Goal: Task Accomplishment & Management: Manage account settings

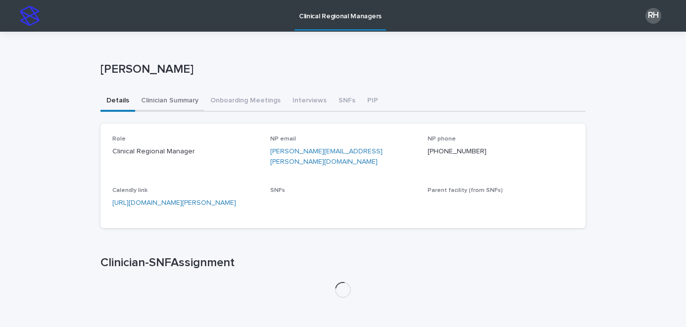
click at [163, 102] on button "Clinician Summary" at bounding box center [169, 101] width 69 height 21
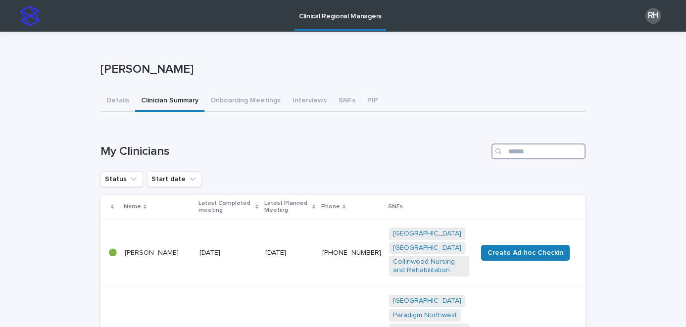
click at [555, 150] on input "Search" at bounding box center [538, 152] width 94 height 16
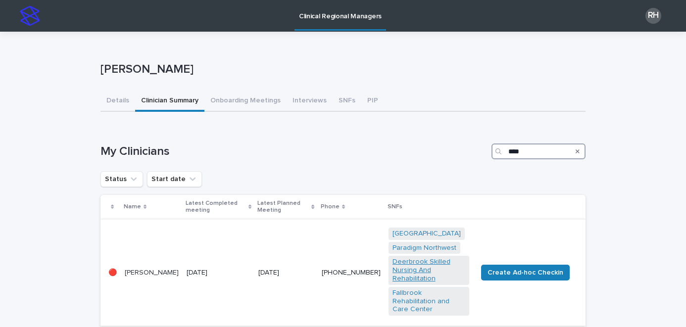
type input "****"
click at [421, 268] on link "Deerbrook Skilled Nursing And Rehabilitation" at bounding box center [428, 270] width 73 height 25
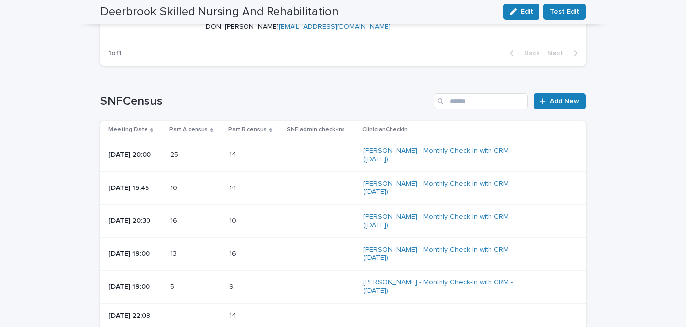
scroll to position [1100, 0]
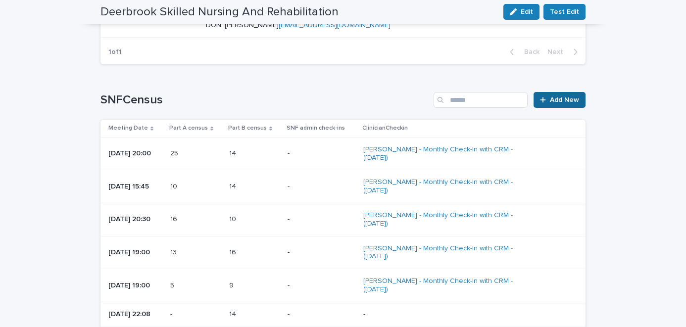
click at [540, 103] on icon at bounding box center [543, 99] width 6 height 7
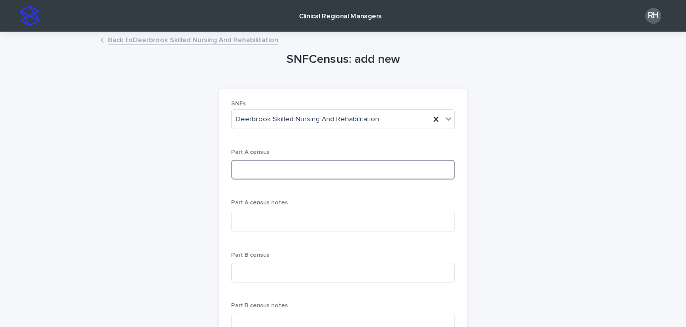
click at [305, 171] on input at bounding box center [343, 170] width 224 height 20
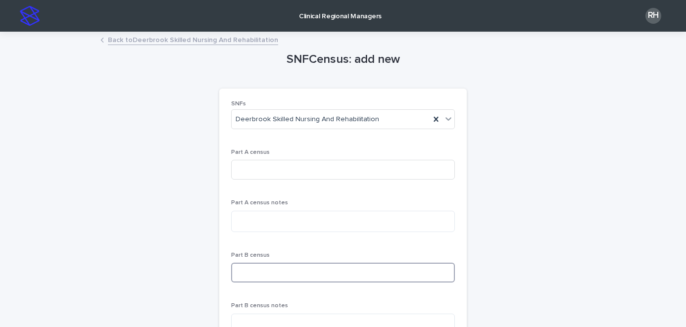
click at [272, 269] on input at bounding box center [343, 273] width 224 height 20
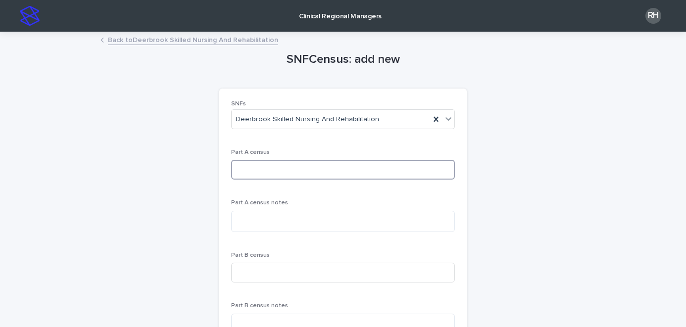
click at [238, 174] on input at bounding box center [343, 170] width 224 height 20
type input "*"
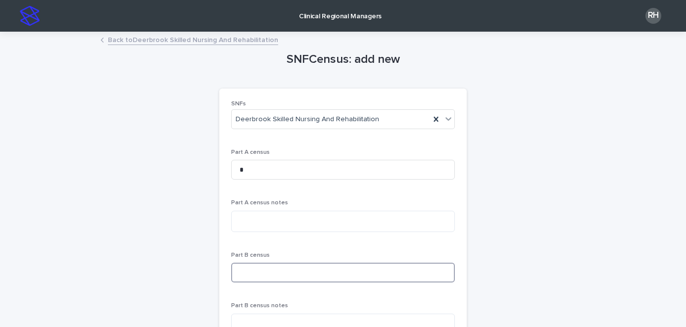
click at [244, 274] on input at bounding box center [343, 273] width 224 height 20
type input "*"
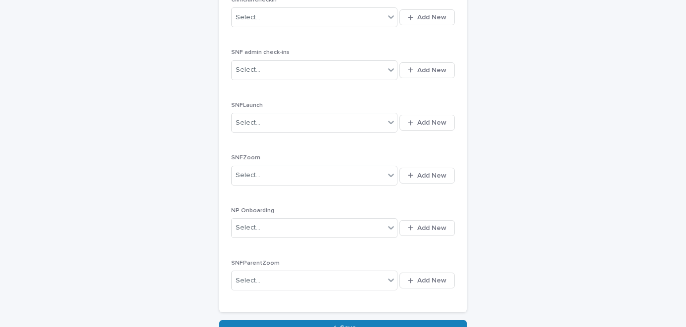
scroll to position [497, 0]
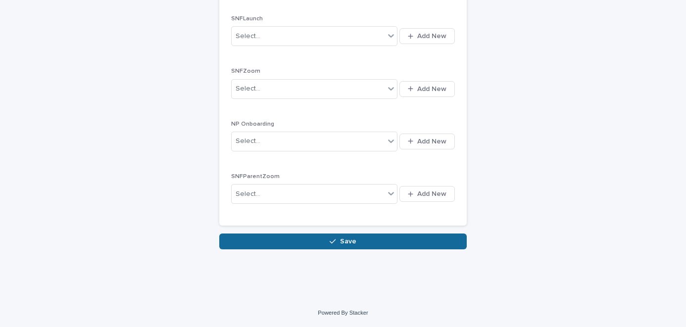
click at [421, 245] on button "Save" at bounding box center [342, 242] width 247 height 16
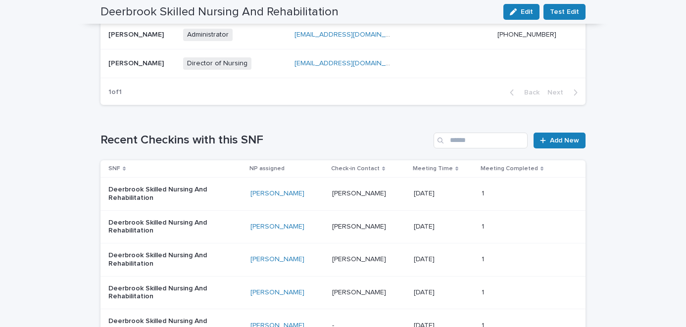
scroll to position [933, 0]
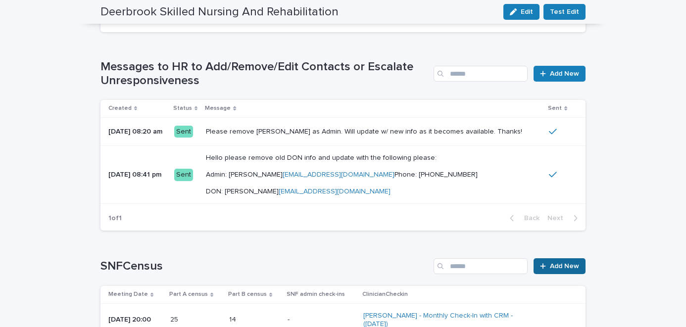
click at [538, 274] on link "Add New" at bounding box center [559, 266] width 52 height 16
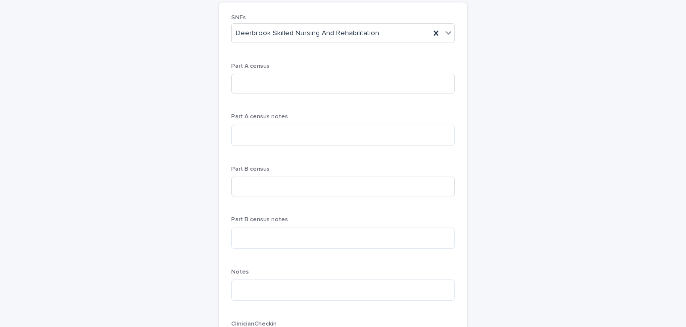
scroll to position [55, 0]
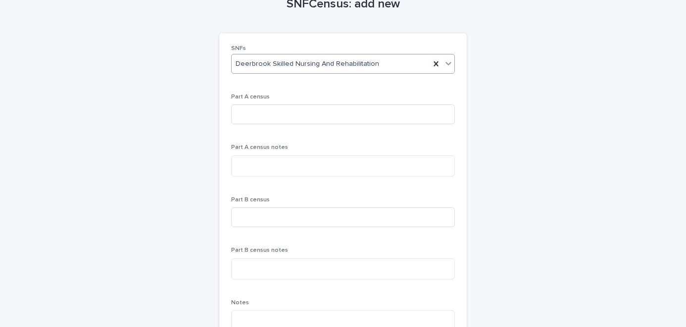
click at [431, 61] on icon at bounding box center [436, 64] width 10 height 10
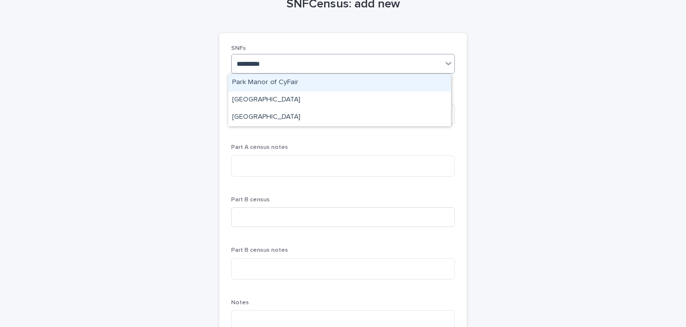
type input "**********"
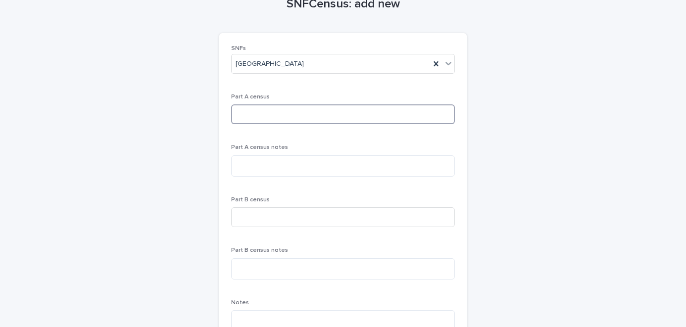
click at [320, 120] on input at bounding box center [343, 114] width 224 height 20
type input "**"
click at [290, 224] on input at bounding box center [343, 217] width 224 height 20
type input "**"
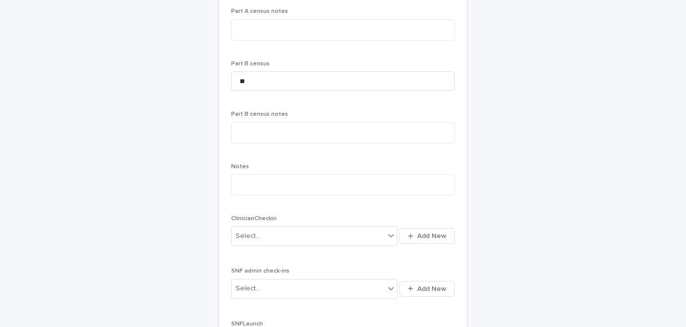
scroll to position [497, 0]
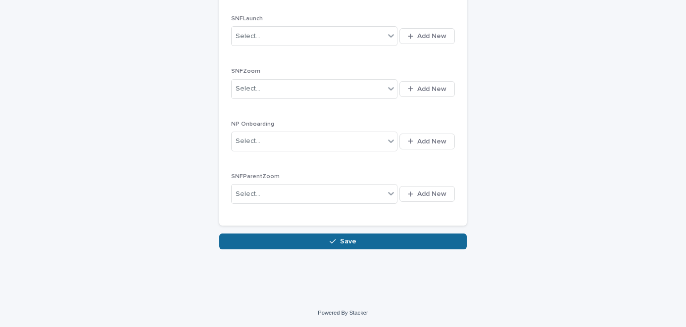
click at [456, 240] on button "Save" at bounding box center [342, 242] width 247 height 16
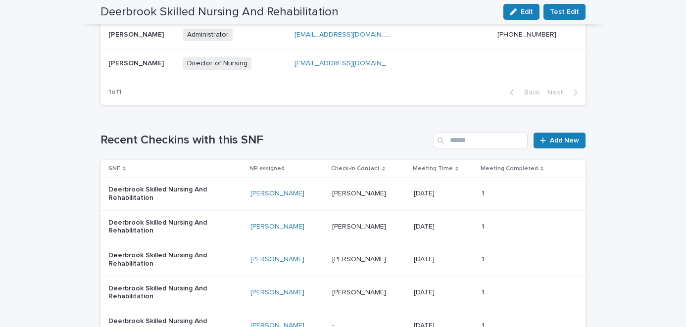
scroll to position [933, 0]
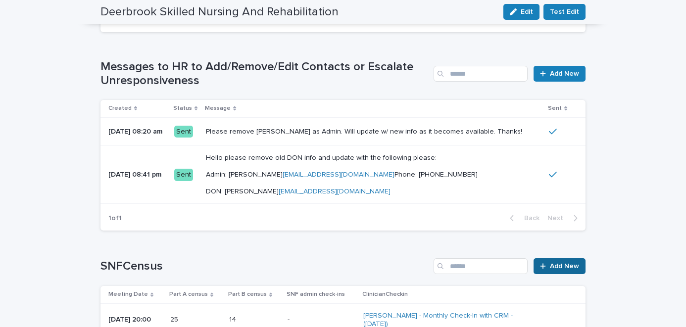
click at [550, 270] on span "Add New" at bounding box center [564, 266] width 29 height 7
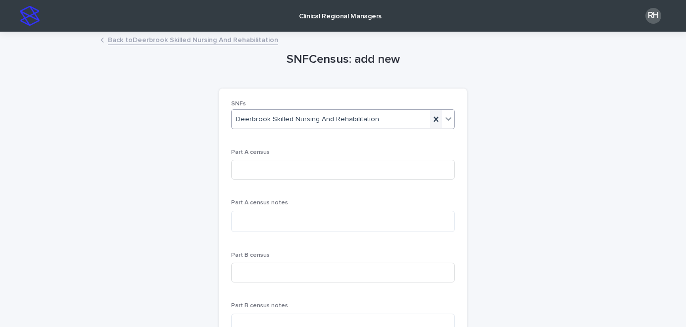
click at [434, 119] on icon at bounding box center [436, 119] width 4 height 5
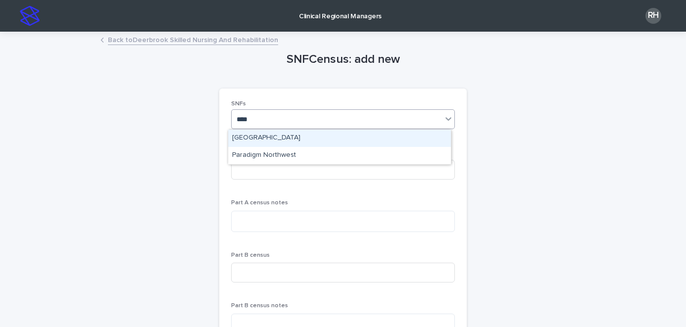
type input "*****"
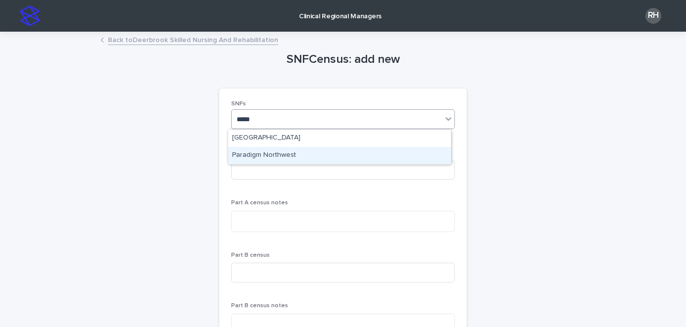
click at [293, 157] on div "Paradigm Northwest" at bounding box center [339, 155] width 223 height 17
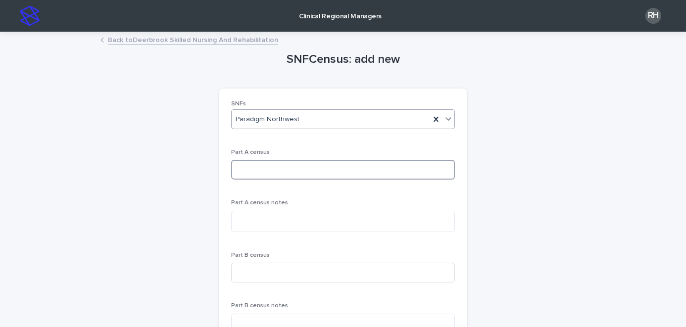
click at [285, 171] on input at bounding box center [343, 170] width 224 height 20
type input "*"
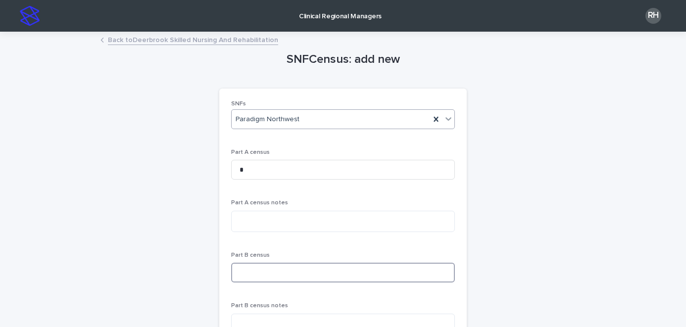
click at [260, 276] on input at bounding box center [343, 273] width 224 height 20
type input "**"
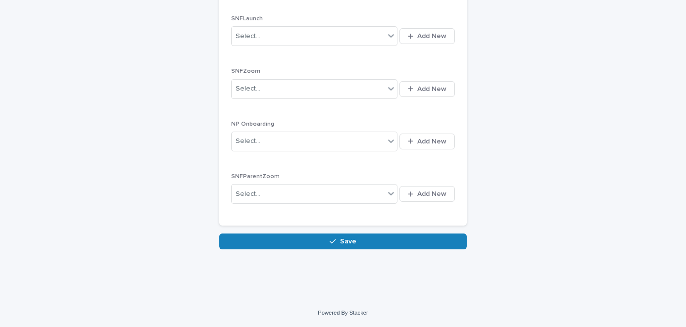
click at [418, 247] on button "Save" at bounding box center [342, 242] width 247 height 16
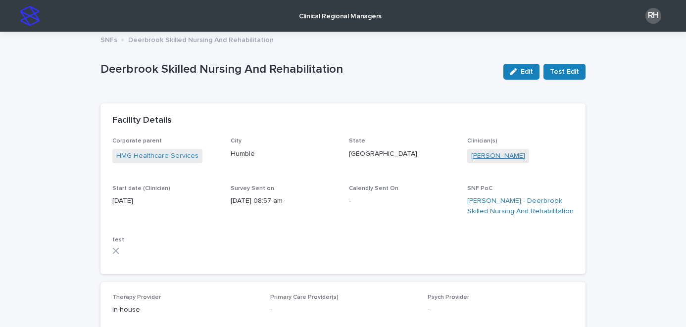
click at [473, 156] on link "[PERSON_NAME]" at bounding box center [498, 156] width 54 height 10
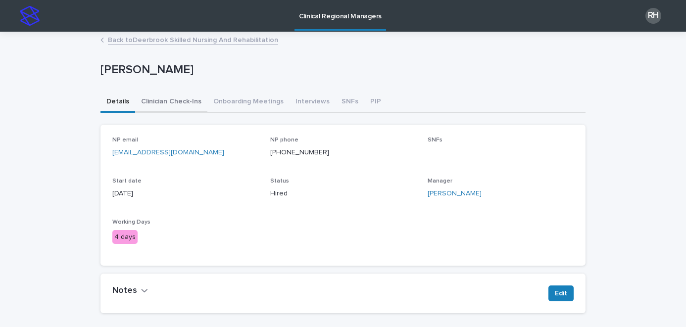
click at [182, 105] on button "Clinician Check-Ins" at bounding box center [171, 102] width 72 height 21
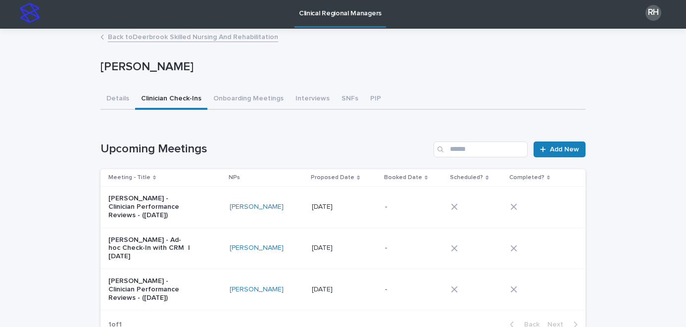
scroll to position [74, 0]
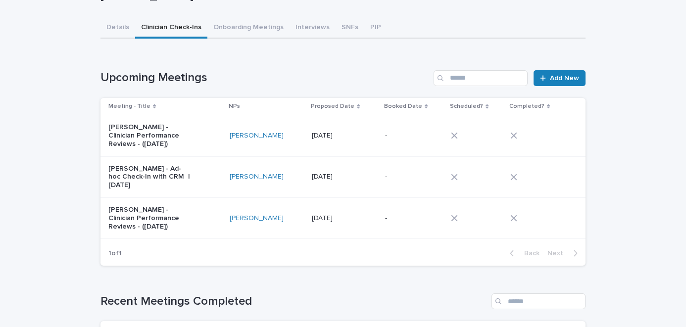
click at [337, 184] on div "[DATE] [DATE]" at bounding box center [344, 177] width 65 height 16
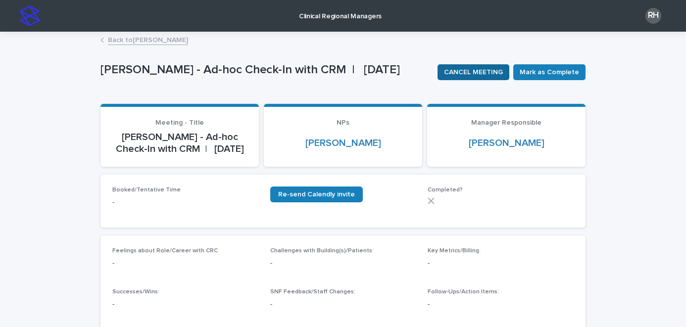
click at [488, 75] on span "CANCEL MEETING" at bounding box center [473, 72] width 59 height 10
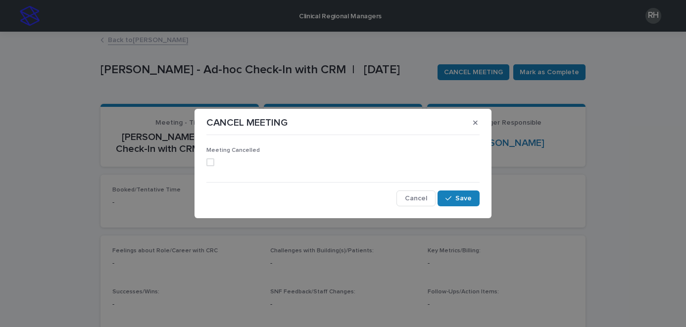
drag, startPoint x: 217, startPoint y: 162, endPoint x: 251, endPoint y: 168, distance: 34.7
click at [217, 162] on label at bounding box center [342, 162] width 273 height 8
click at [460, 200] on span "Save" at bounding box center [463, 198] width 16 height 7
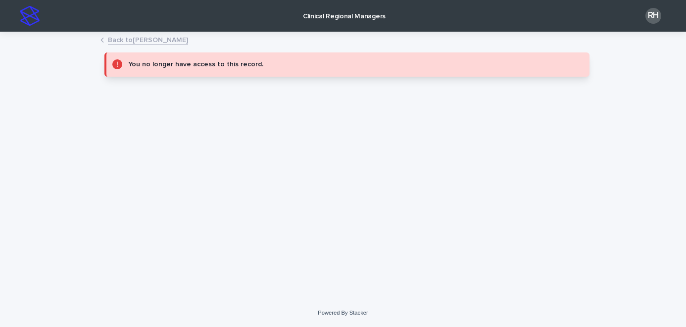
click at [136, 39] on link "Back to [PERSON_NAME]" at bounding box center [148, 39] width 80 height 11
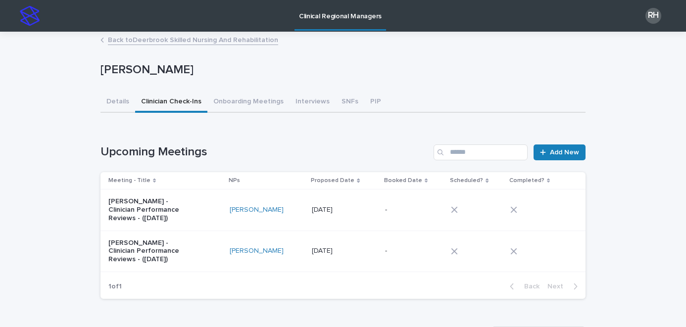
click at [335, 214] on p "[DATE]" at bounding box center [323, 209] width 23 height 10
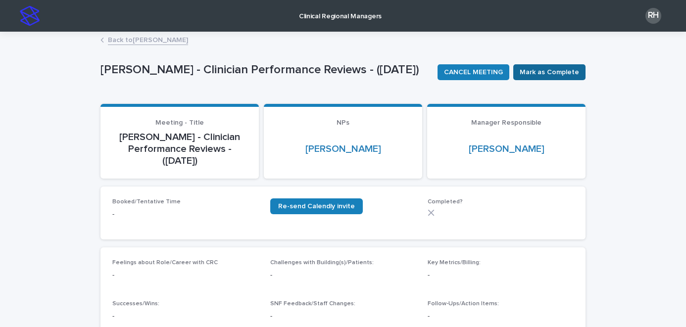
click at [537, 75] on span "Mark as Complete" at bounding box center [549, 72] width 59 height 10
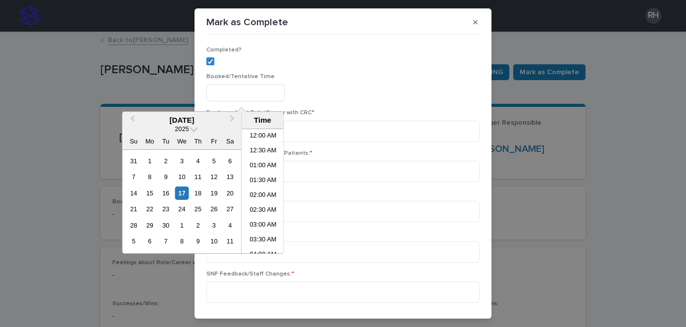
click at [229, 88] on input "text" at bounding box center [245, 92] width 78 height 17
click at [258, 193] on li "01:30 PM" at bounding box center [263, 191] width 42 height 15
type input "**********"
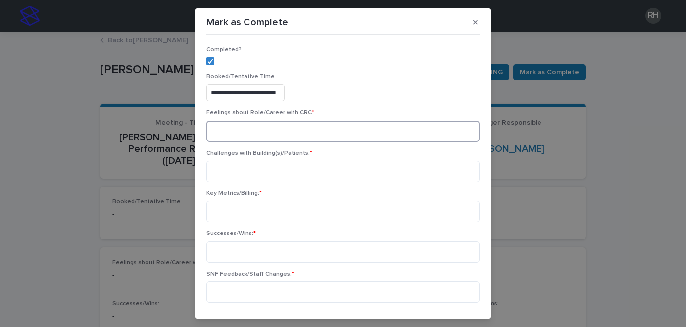
click at [241, 134] on textarea at bounding box center [342, 131] width 273 height 21
type textarea "*"
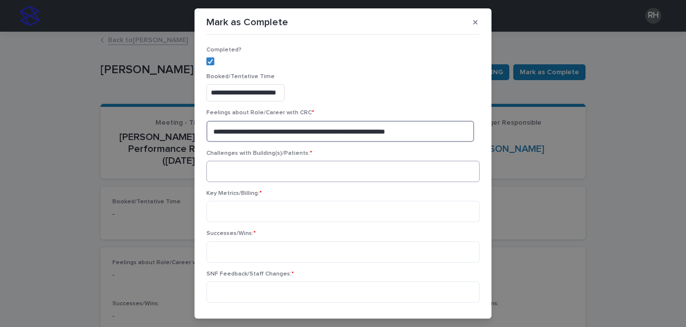
type textarea "**********"
click at [232, 176] on textarea at bounding box center [342, 171] width 273 height 21
type textarea "*"
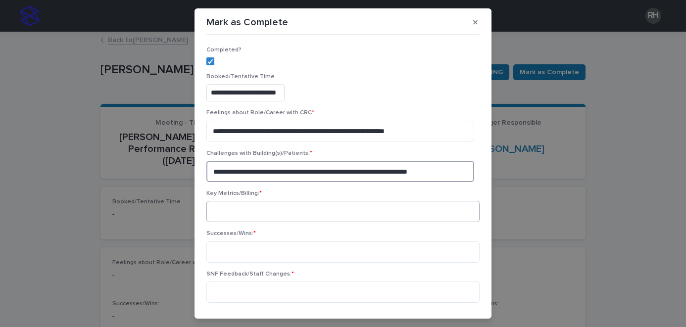
type textarea "**********"
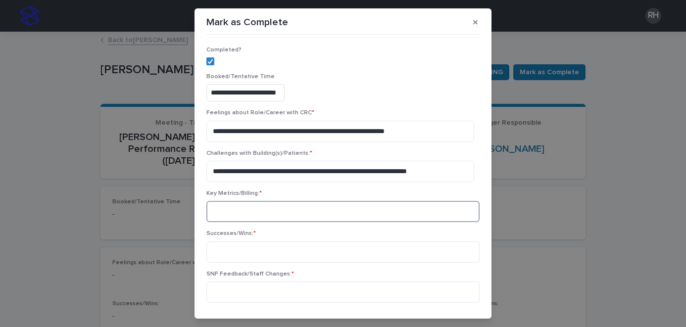
click at [216, 209] on textarea at bounding box center [342, 211] width 273 height 21
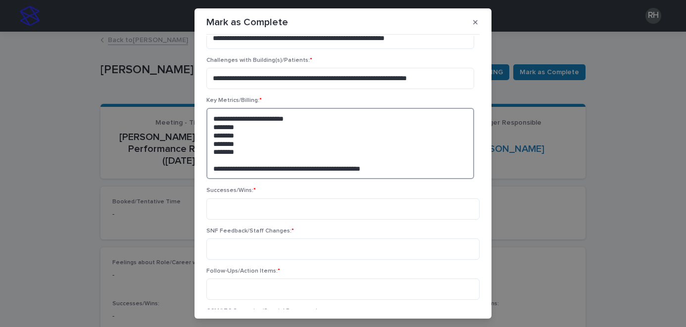
scroll to position [204, 0]
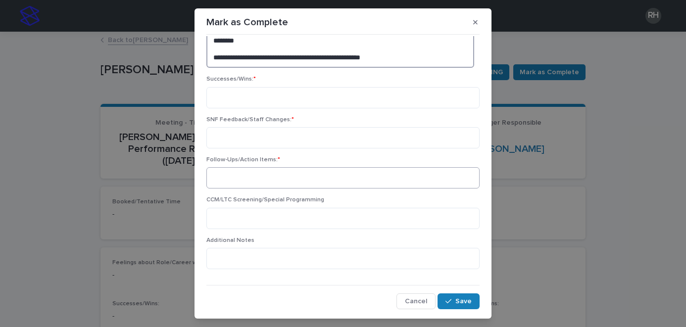
type textarea "**********"
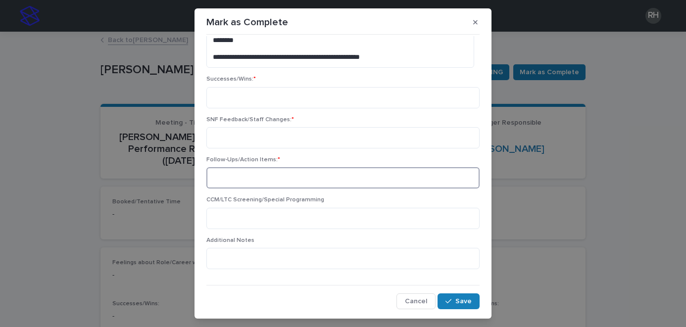
click at [255, 180] on textarea at bounding box center [342, 177] width 273 height 21
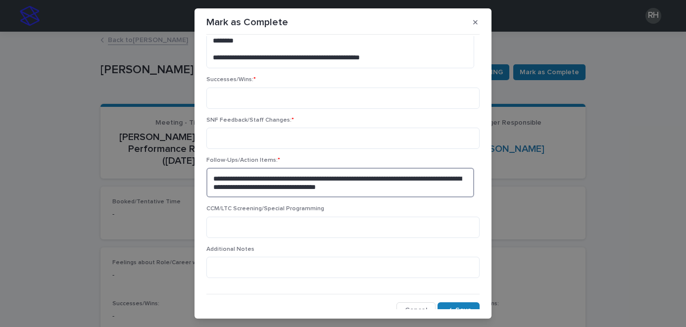
click at [316, 187] on textarea "**********" at bounding box center [340, 183] width 268 height 30
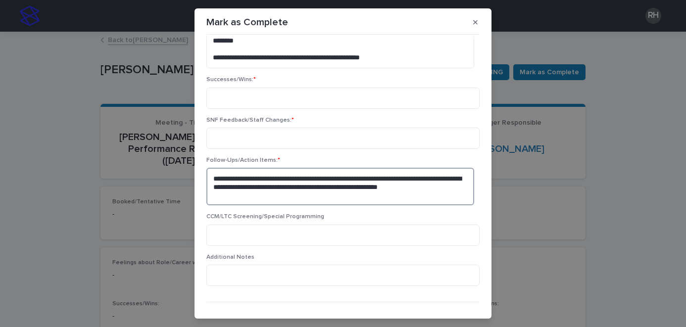
click at [302, 198] on textarea "**********" at bounding box center [340, 187] width 268 height 38
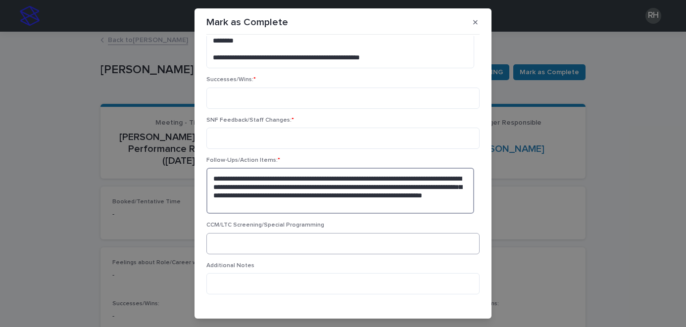
type textarea "**********"
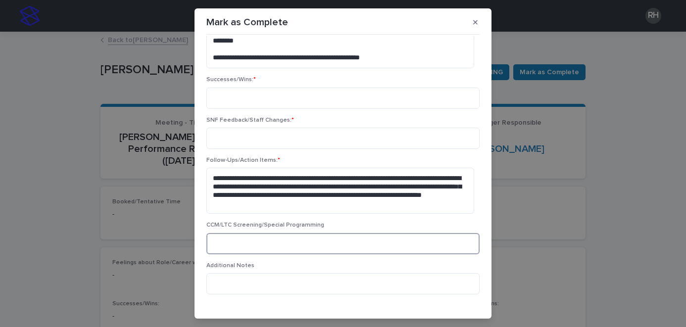
click at [282, 234] on textarea at bounding box center [342, 243] width 273 height 21
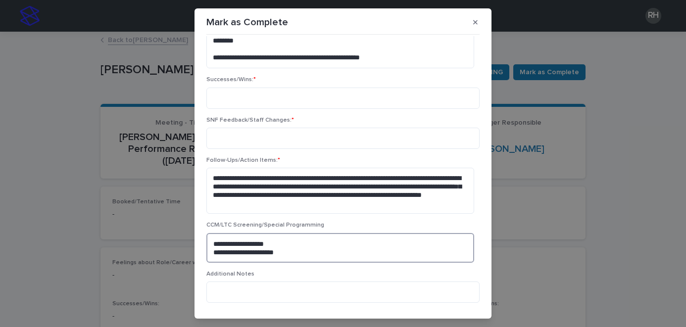
type textarea "**********"
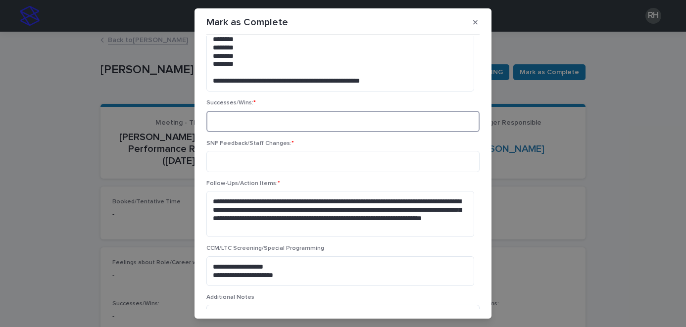
click at [276, 130] on textarea at bounding box center [342, 121] width 273 height 21
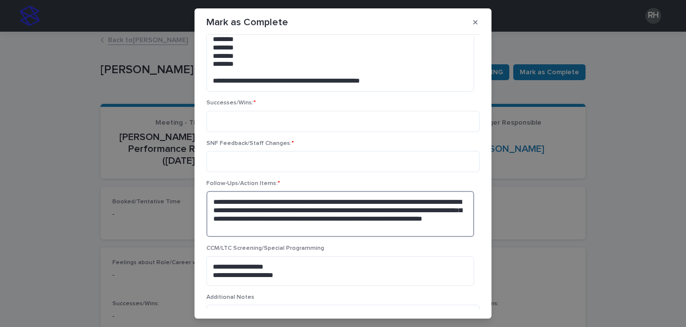
click at [386, 228] on textarea "**********" at bounding box center [340, 214] width 268 height 46
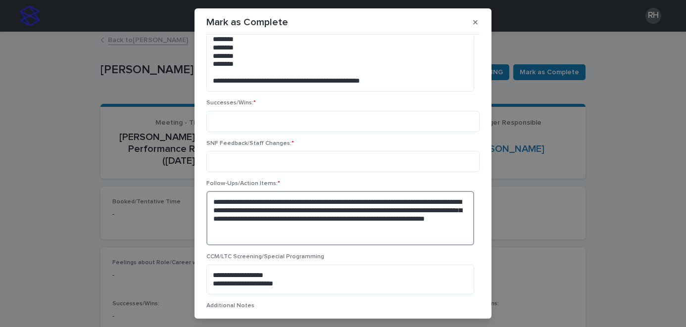
type textarea "**********"
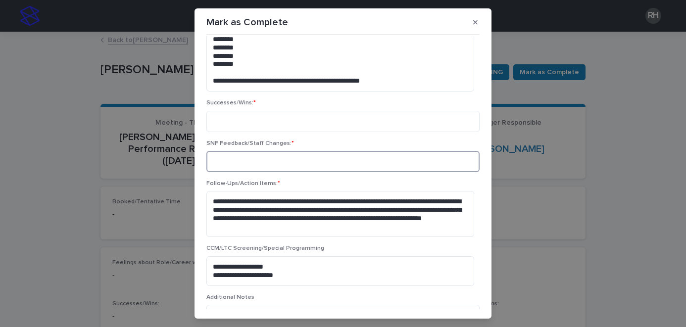
click at [359, 168] on textarea at bounding box center [342, 161] width 273 height 21
type textarea "****"
click at [337, 125] on textarea at bounding box center [342, 121] width 273 height 21
type textarea "****"
click at [406, 228] on textarea "**********" at bounding box center [340, 214] width 268 height 46
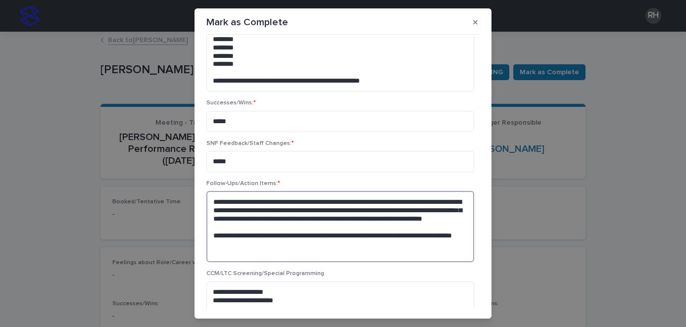
drag, startPoint x: 406, startPoint y: 253, endPoint x: 352, endPoint y: 245, distance: 54.0
click at [352, 245] on textarea "**********" at bounding box center [340, 226] width 268 height 71
click at [371, 250] on textarea "**********" at bounding box center [340, 226] width 268 height 71
click at [385, 229] on textarea "**********" at bounding box center [340, 226] width 268 height 71
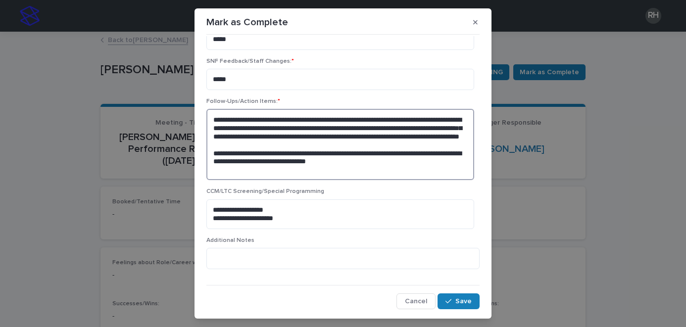
scroll to position [21, 0]
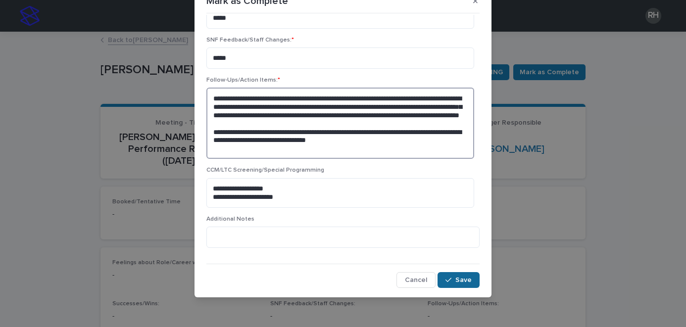
type textarea "**********"
click at [455, 277] on span "Save" at bounding box center [463, 280] width 16 height 7
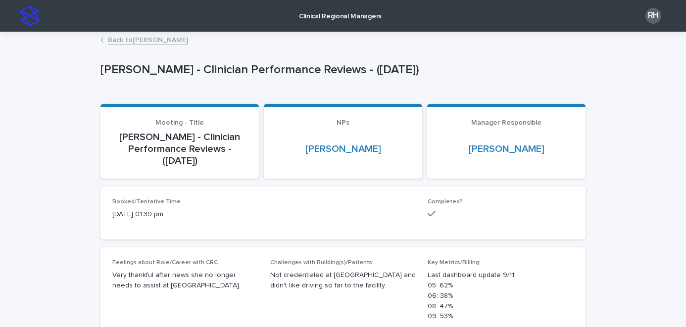
click at [375, 12] on p "Clinical Regional Managers" at bounding box center [340, 10] width 83 height 21
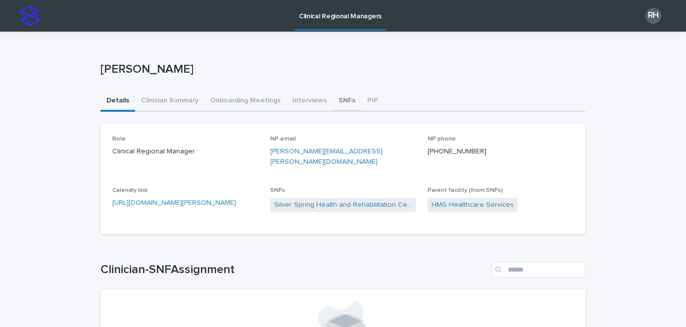
click at [345, 100] on button "SNFs" at bounding box center [347, 101] width 29 height 21
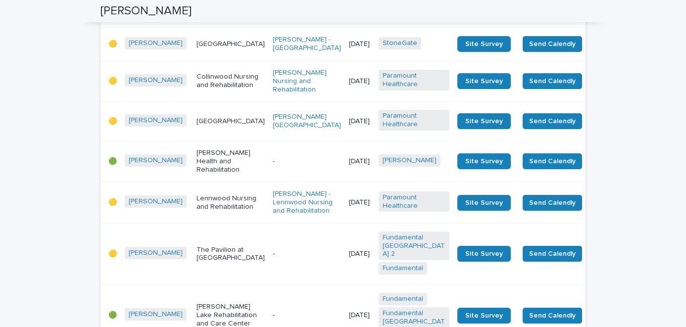
scroll to position [1820, 0]
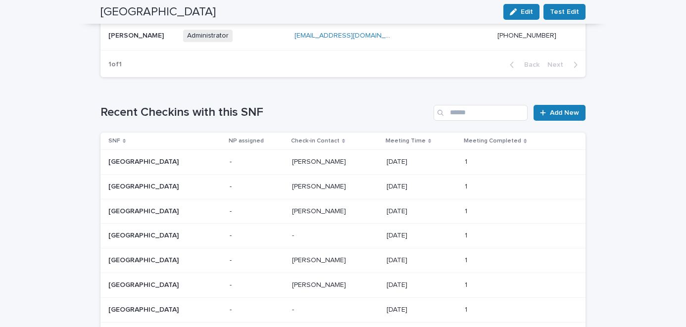
scroll to position [623, 0]
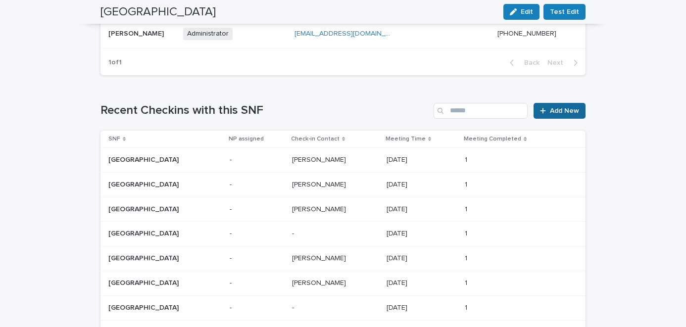
click at [567, 111] on span "Add New" at bounding box center [564, 110] width 29 height 7
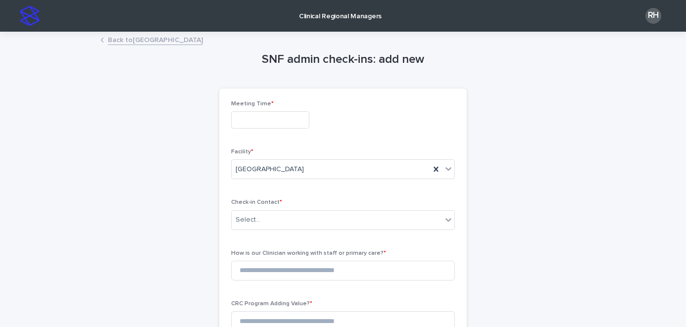
click at [281, 124] on input "text" at bounding box center [270, 119] width 78 height 17
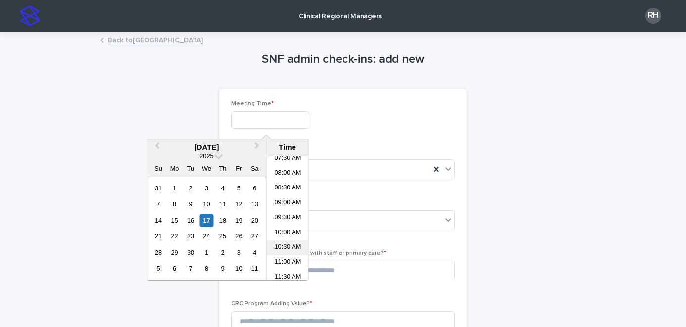
scroll to position [231, 0]
click at [287, 256] on li "11:00 AM" at bounding box center [288, 259] width 42 height 15
type input "**********"
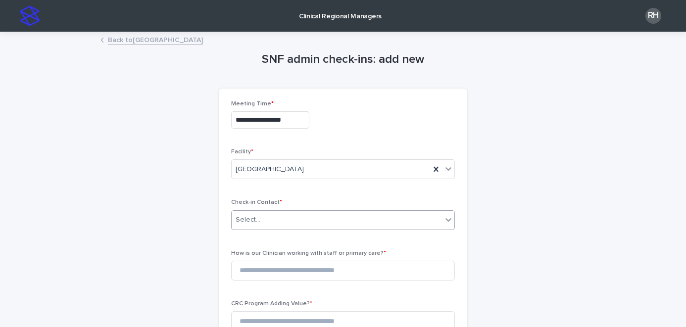
click at [285, 217] on div "Select..." at bounding box center [337, 220] width 210 height 16
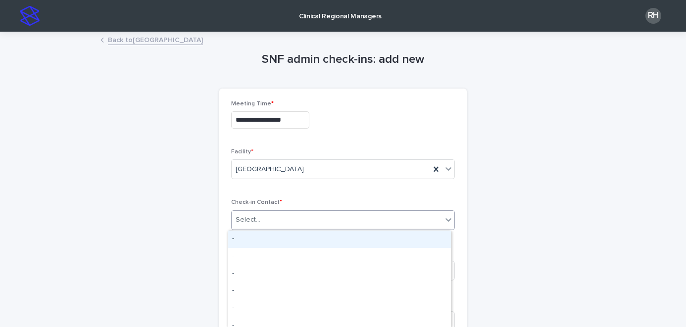
type input "*"
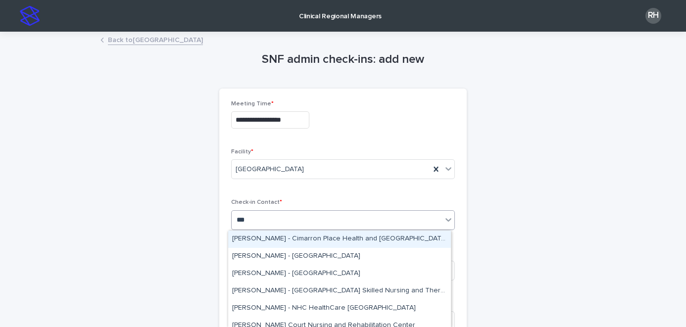
type input "****"
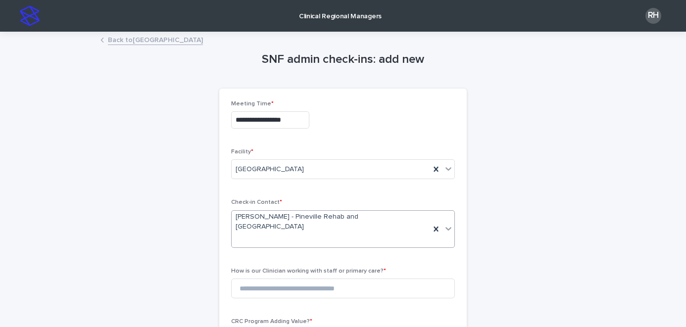
click at [271, 224] on span "[PERSON_NAME] - Pineville Rehab and [GEOGRAPHIC_DATA]" at bounding box center [331, 222] width 191 height 21
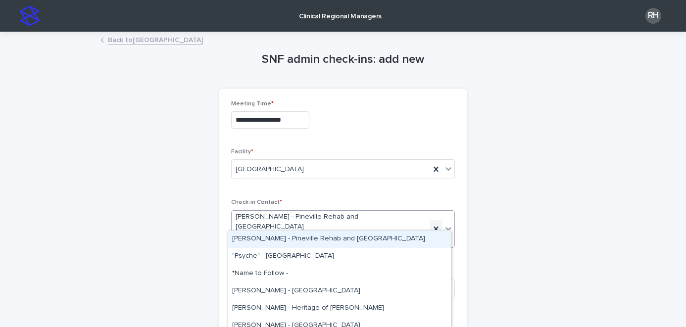
click at [431, 224] on icon at bounding box center [436, 229] width 10 height 10
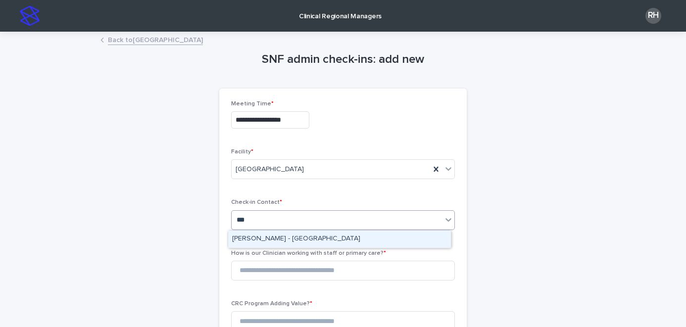
type input "****"
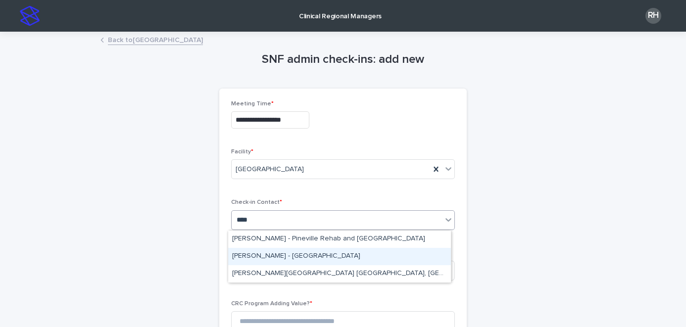
click at [392, 257] on div "[PERSON_NAME] - [GEOGRAPHIC_DATA]" at bounding box center [339, 256] width 223 height 17
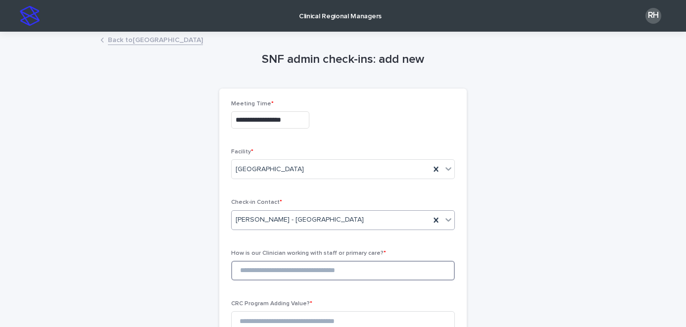
click at [374, 270] on input at bounding box center [343, 271] width 224 height 20
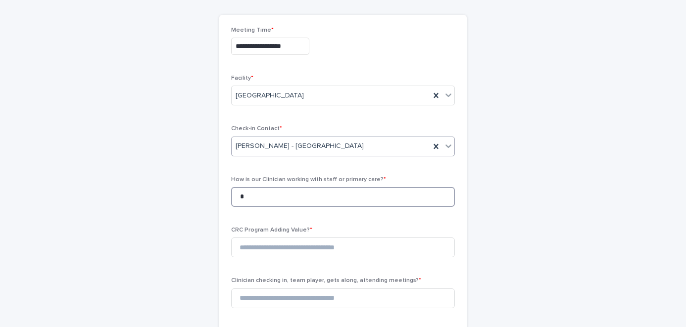
scroll to position [91, 0]
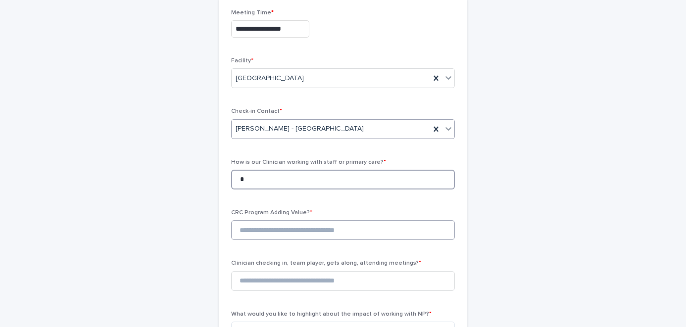
type input "*"
drag, startPoint x: 289, startPoint y: 240, endPoint x: 288, endPoint y: 281, distance: 41.6
click at [289, 240] on input at bounding box center [343, 230] width 224 height 20
type input "*"
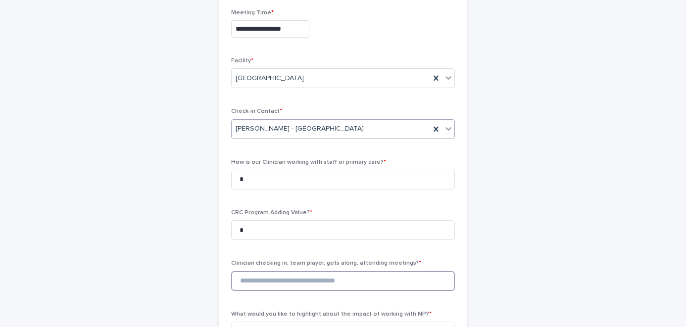
click at [287, 289] on input at bounding box center [343, 281] width 224 height 20
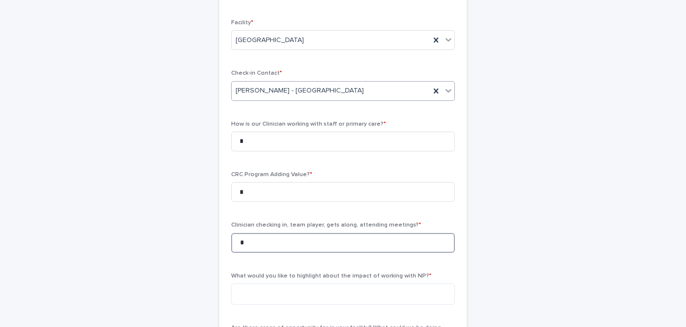
scroll to position [142, 0]
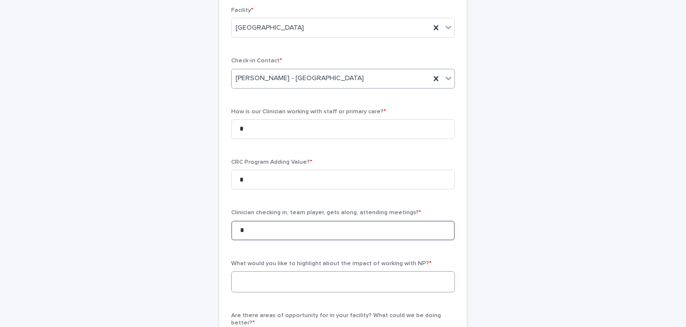
type input "*"
click at [290, 292] on textarea at bounding box center [343, 281] width 224 height 21
type textarea "*"
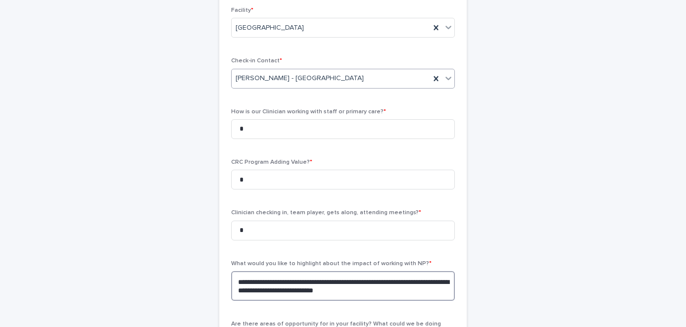
type textarea "**********"
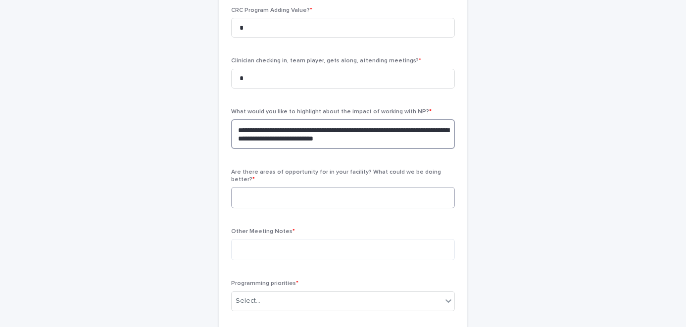
scroll to position [295, 0]
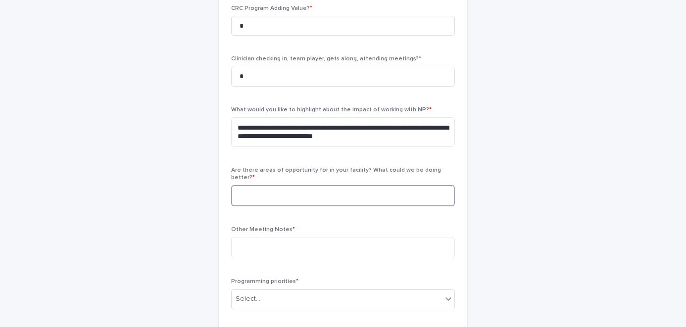
click at [366, 200] on textarea at bounding box center [343, 195] width 224 height 21
type textarea "****"
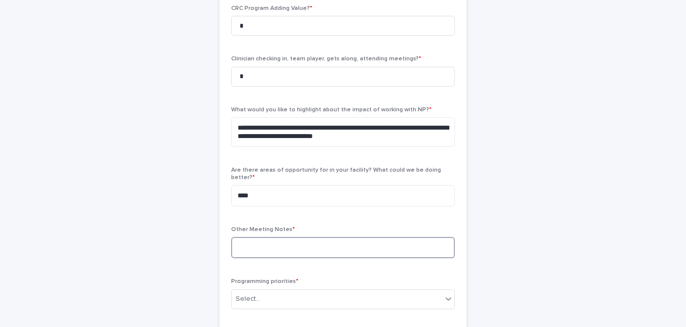
click at [357, 246] on textarea at bounding box center [343, 247] width 224 height 21
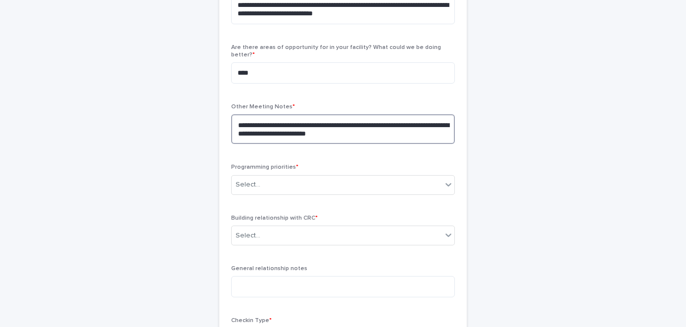
scroll to position [421, 0]
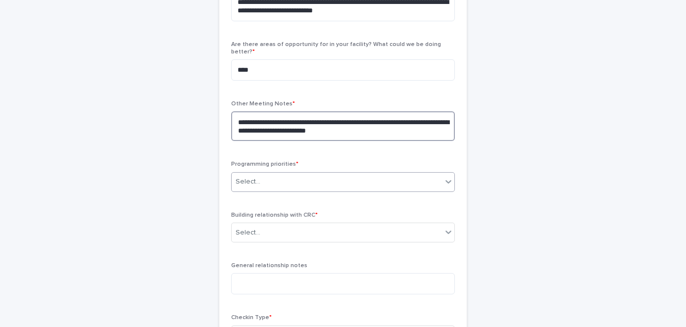
type textarea "**********"
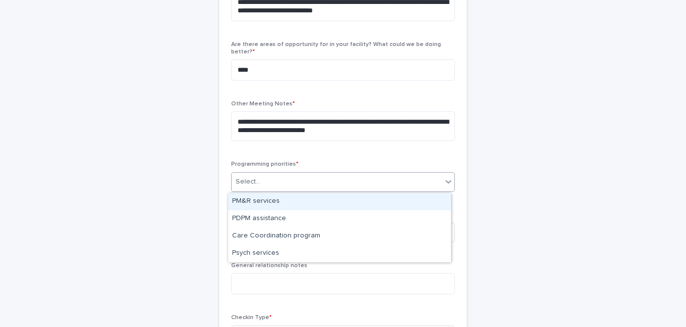
click at [259, 183] on div "Select..." at bounding box center [337, 182] width 210 height 16
click at [264, 201] on div "PM&R services" at bounding box center [339, 201] width 223 height 17
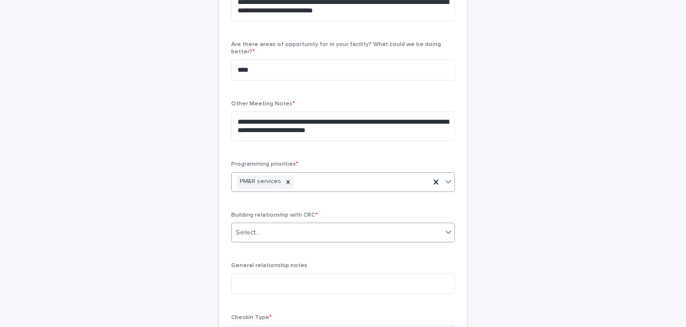
click at [272, 238] on div "Select..." at bounding box center [337, 233] width 210 height 16
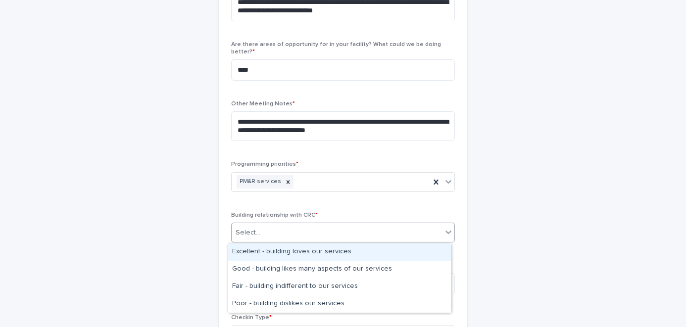
drag, startPoint x: 268, startPoint y: 250, endPoint x: 295, endPoint y: 245, distance: 28.1
click at [268, 250] on div "Excellent - building loves our services" at bounding box center [339, 251] width 223 height 17
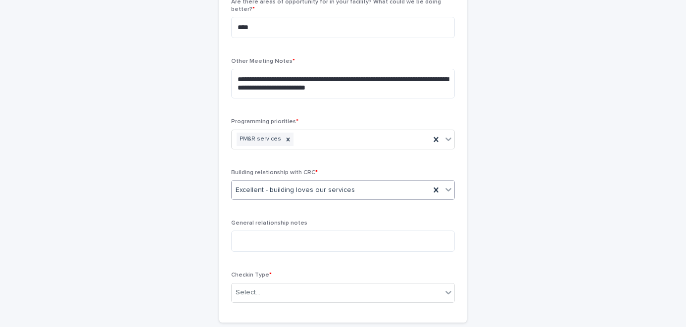
scroll to position [487, 0]
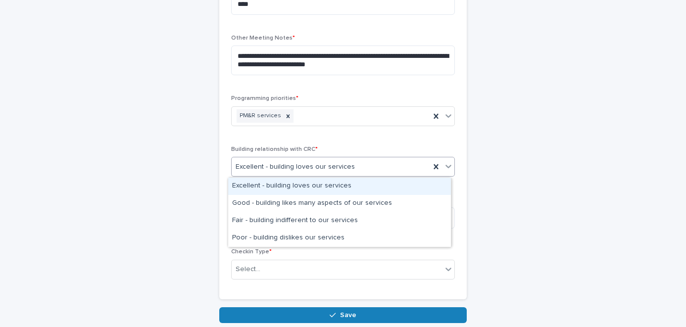
drag, startPoint x: 312, startPoint y: 163, endPoint x: 309, endPoint y: 180, distance: 17.5
click at [312, 163] on span "Excellent - building loves our services" at bounding box center [295, 167] width 119 height 10
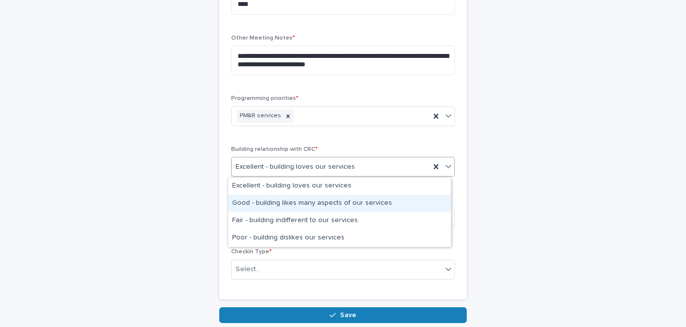
click at [303, 201] on div "Good - building likes many aspects of our services" at bounding box center [339, 203] width 223 height 17
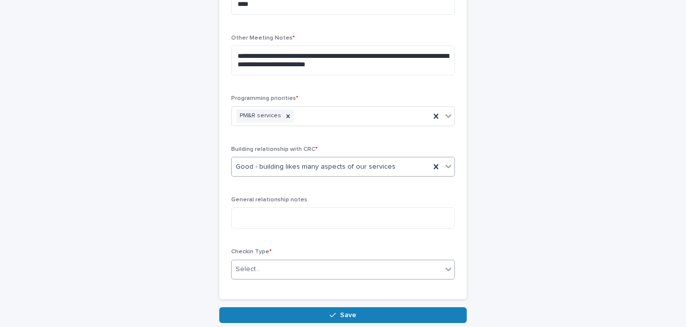
click at [305, 263] on div "Select..." at bounding box center [337, 269] width 210 height 16
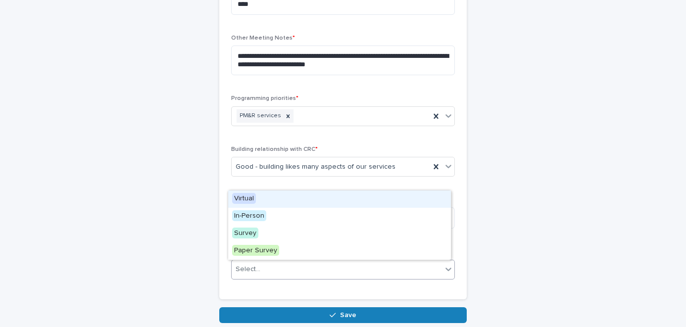
drag, startPoint x: 267, startPoint y: 199, endPoint x: 275, endPoint y: 200, distance: 8.5
click at [267, 199] on div "Virtual" at bounding box center [339, 199] width 223 height 17
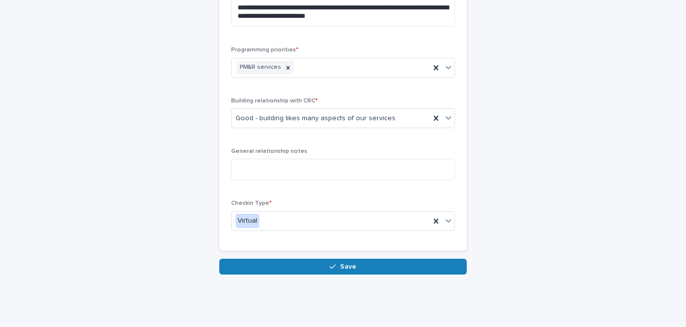
scroll to position [544, 0]
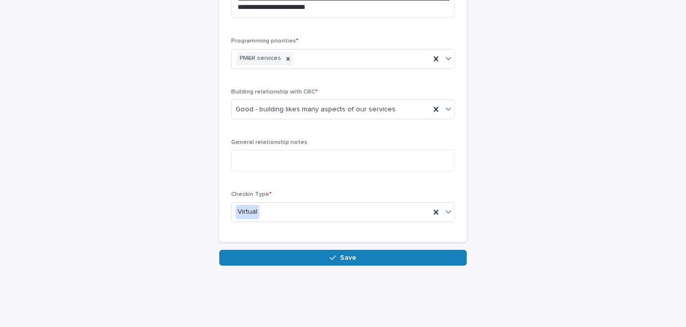
click at [410, 257] on button "Save" at bounding box center [342, 258] width 247 height 16
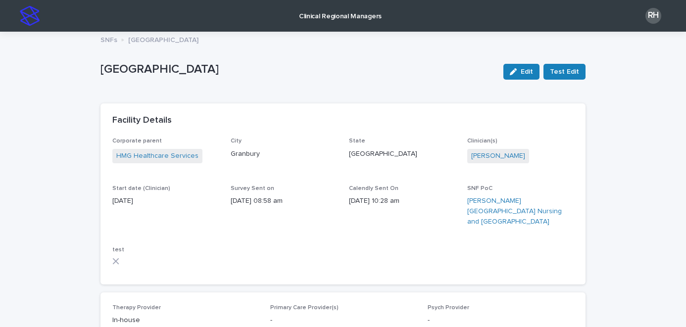
click at [103, 38] on p "SNFs" at bounding box center [108, 39] width 17 height 11
click at [138, 42] on p "[GEOGRAPHIC_DATA]" at bounding box center [163, 39] width 70 height 11
click at [338, 17] on p "Clinical Regional Managers" at bounding box center [340, 10] width 83 height 21
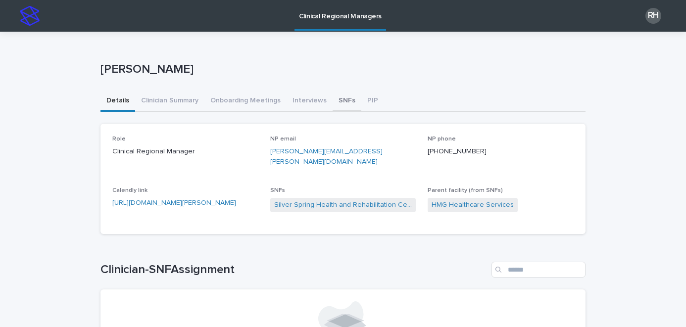
click at [333, 102] on button "SNFs" at bounding box center [347, 101] width 29 height 21
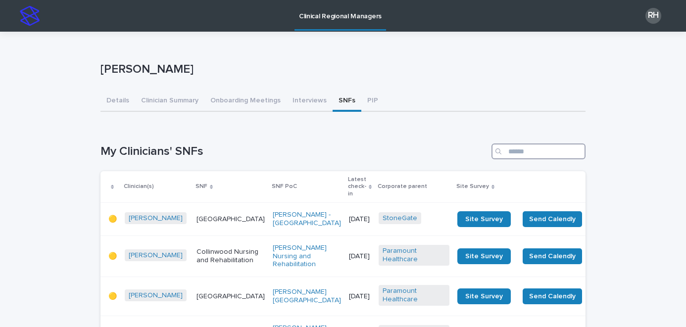
click at [507, 154] on input "Search" at bounding box center [538, 152] width 94 height 16
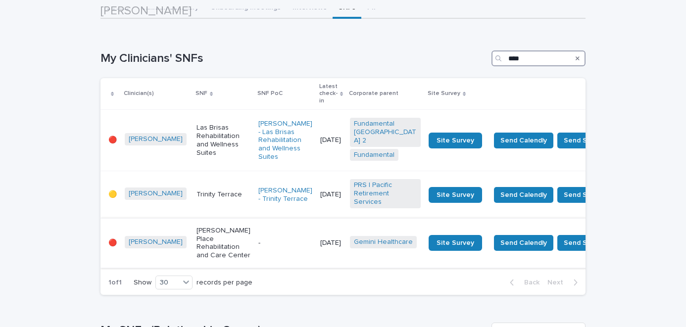
scroll to position [94, 0]
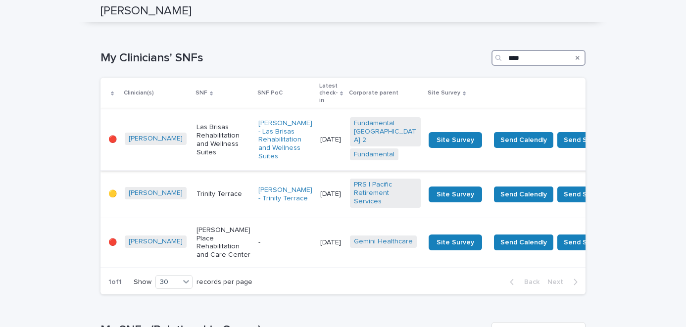
type input "****"
click at [196, 130] on p "Las Brisas Rehabilitation and Wellness Suites" at bounding box center [223, 139] width 54 height 33
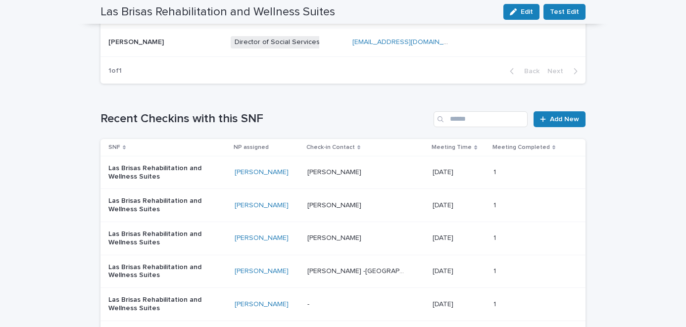
scroll to position [701, 0]
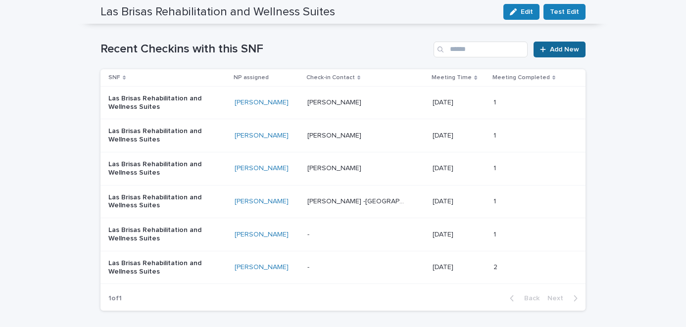
click at [566, 44] on link "Add New" at bounding box center [559, 50] width 52 height 16
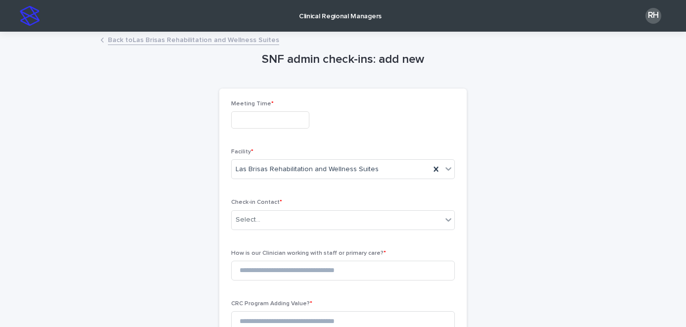
click at [295, 116] on input "text" at bounding box center [270, 119] width 78 height 17
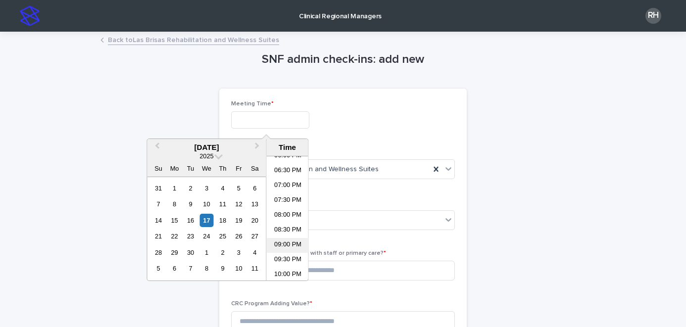
scroll to position [550, 0]
click at [288, 237] on li "09:00 PM" at bounding box center [288, 237] width 42 height 15
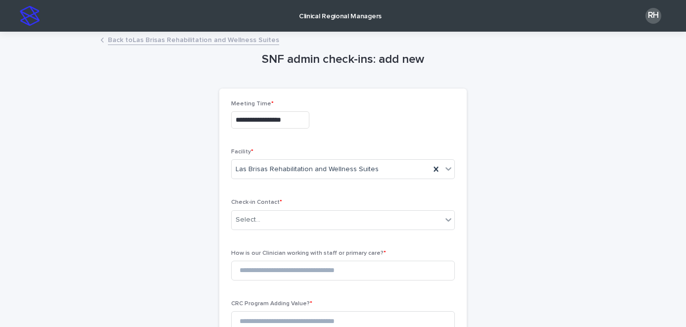
click at [249, 124] on input "**********" at bounding box center [270, 119] width 78 height 17
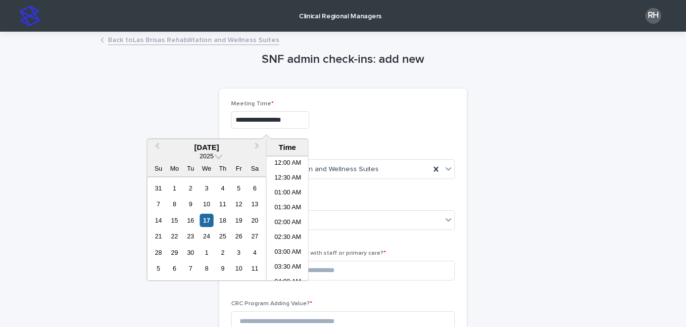
scroll to position [569, 0]
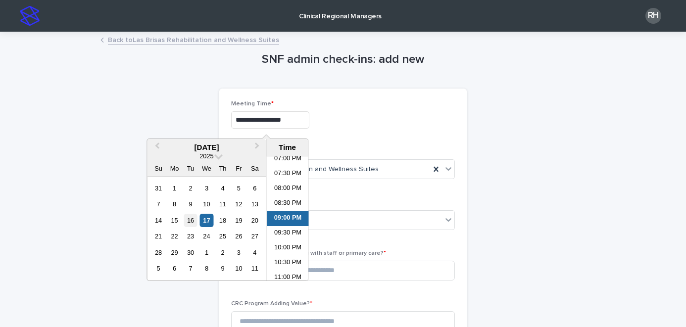
click at [194, 222] on div "16" at bounding box center [190, 220] width 13 height 13
type input "**********"
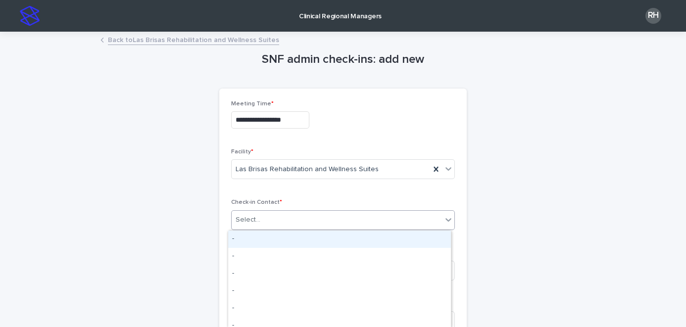
click at [347, 223] on div "Select..." at bounding box center [337, 220] width 210 height 16
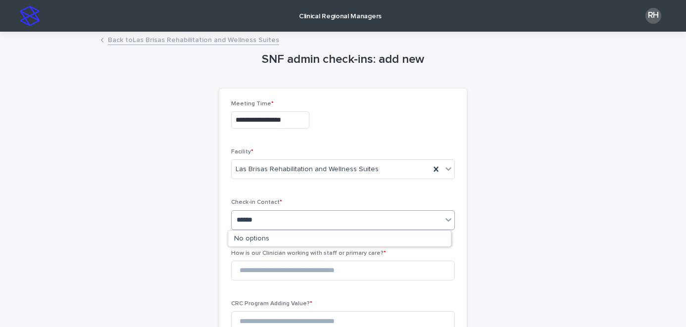
type input "*******"
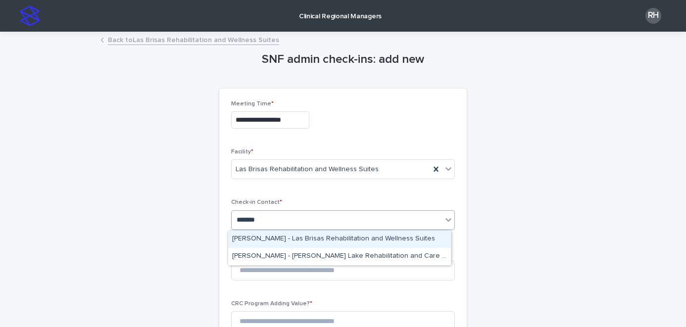
click at [317, 239] on div "[PERSON_NAME] - Las Brisas Rehabilitation and Wellness Suites" at bounding box center [339, 239] width 223 height 17
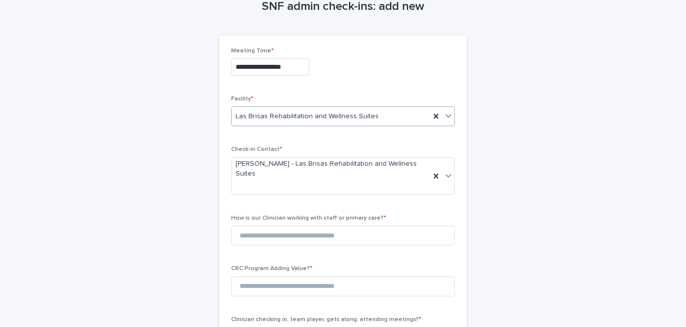
scroll to position [69, 0]
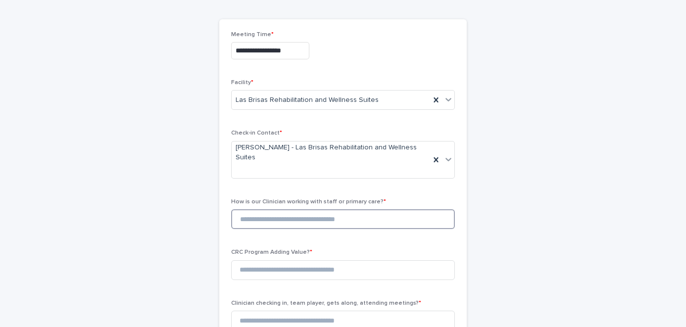
click at [346, 211] on input at bounding box center [343, 219] width 224 height 20
type input "*"
click at [313, 265] on input at bounding box center [343, 270] width 224 height 20
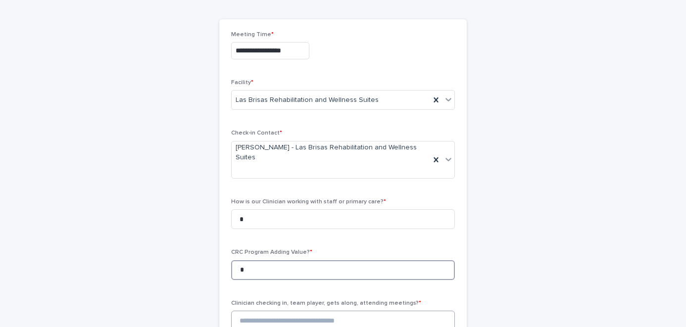
type input "*"
click at [316, 311] on input at bounding box center [343, 321] width 224 height 20
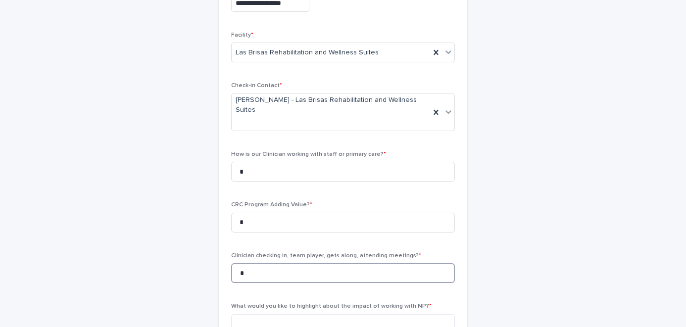
scroll to position [196, 0]
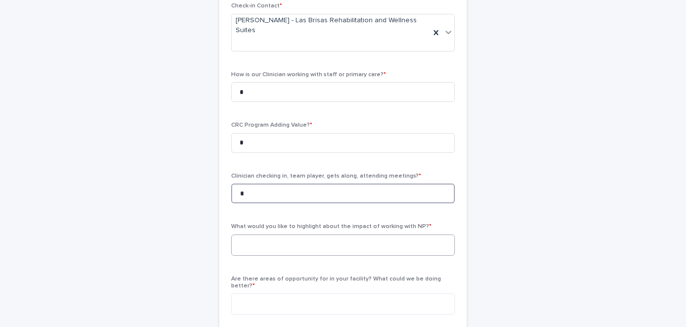
type input "*"
drag, startPoint x: 292, startPoint y: 237, endPoint x: 140, endPoint y: 46, distance: 244.4
click at [286, 235] on textarea at bounding box center [343, 245] width 224 height 21
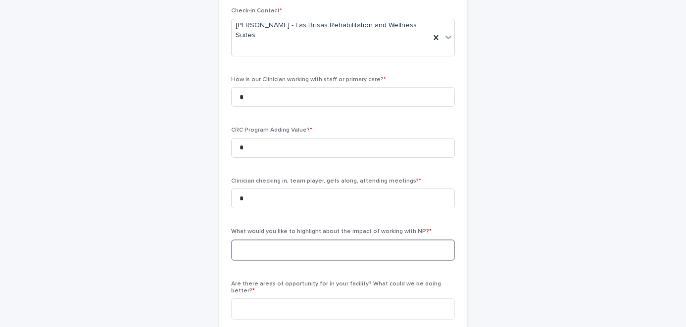
paste textarea "**********"
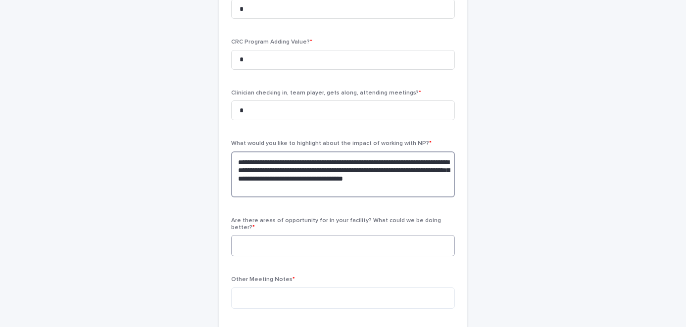
scroll to position [283, 0]
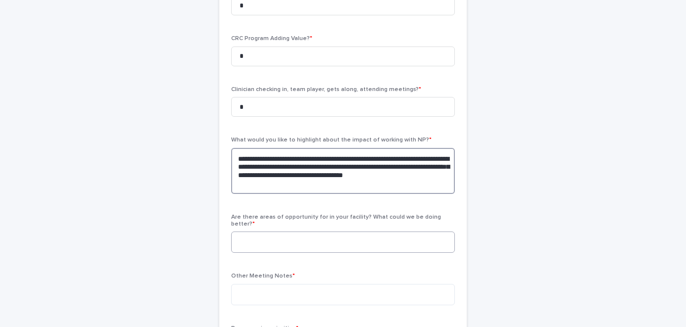
type textarea "**********"
click at [333, 232] on textarea at bounding box center [343, 242] width 224 height 21
type textarea "****"
click at [336, 284] on textarea at bounding box center [343, 294] width 224 height 21
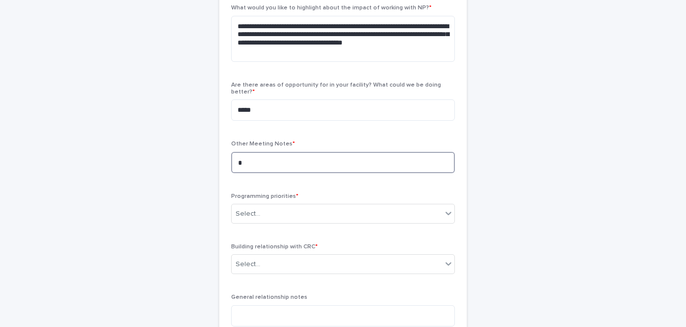
scroll to position [456, 0]
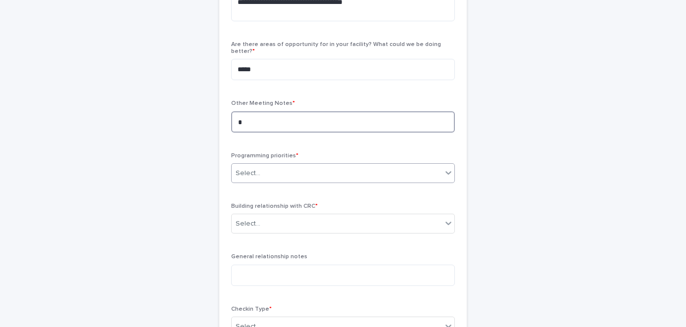
type textarea "*"
click at [262, 165] on div "Select..." at bounding box center [337, 173] width 210 height 16
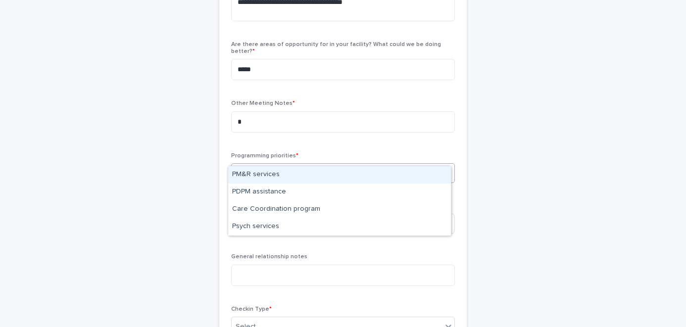
drag, startPoint x: 262, startPoint y: 172, endPoint x: 263, endPoint y: 181, distance: 9.5
click at [262, 172] on div "PM&R services" at bounding box center [339, 174] width 223 height 17
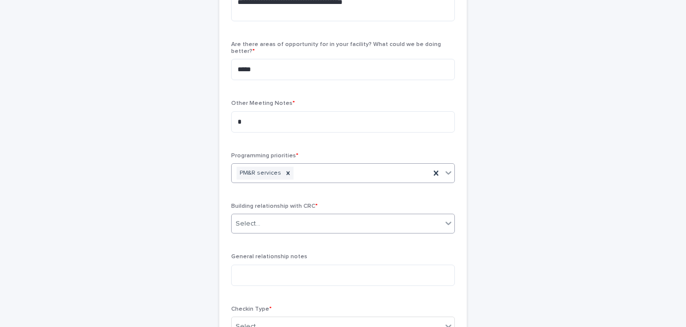
click at [264, 216] on div "Building relationship with CRC * Select..." at bounding box center [343, 222] width 224 height 39
click at [262, 216] on div "Select..." at bounding box center [337, 224] width 210 height 16
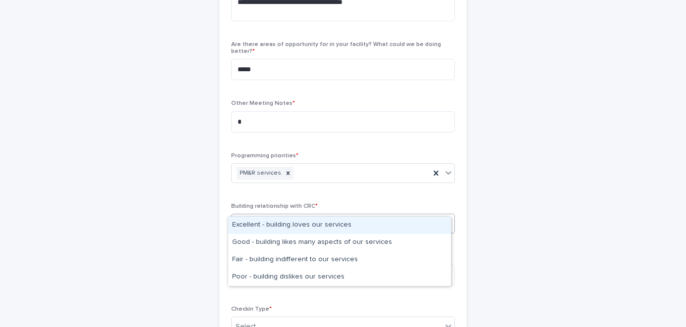
click at [267, 229] on div "Excellent - building loves our services" at bounding box center [339, 225] width 223 height 17
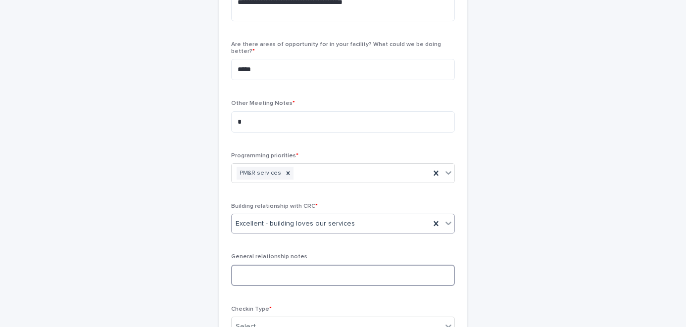
click at [274, 265] on textarea at bounding box center [343, 275] width 224 height 21
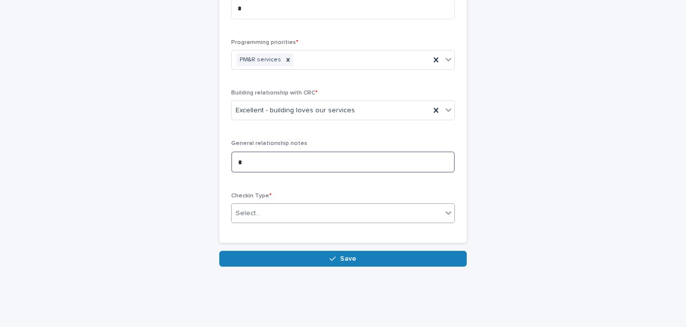
type textarea "*"
click at [262, 205] on div "Select..." at bounding box center [337, 213] width 210 height 16
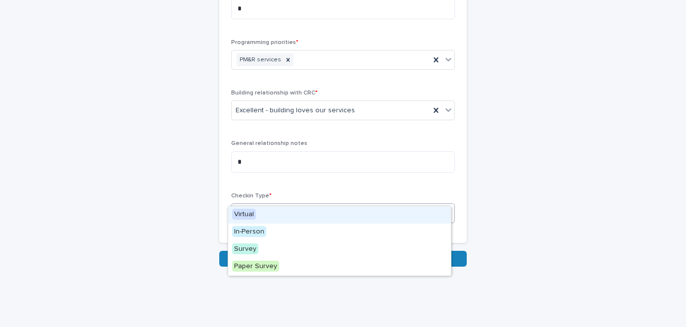
click at [262, 210] on div "Virtual" at bounding box center [339, 214] width 223 height 17
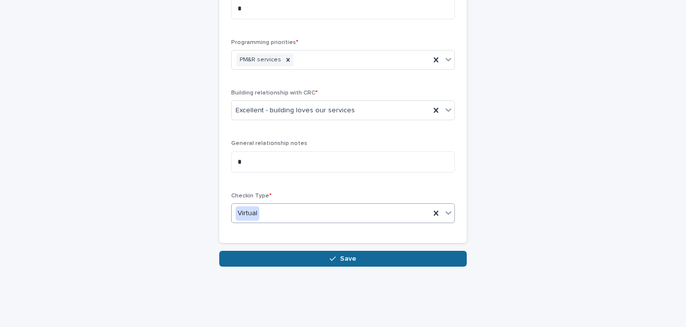
click at [332, 255] on icon "button" at bounding box center [333, 258] width 6 height 7
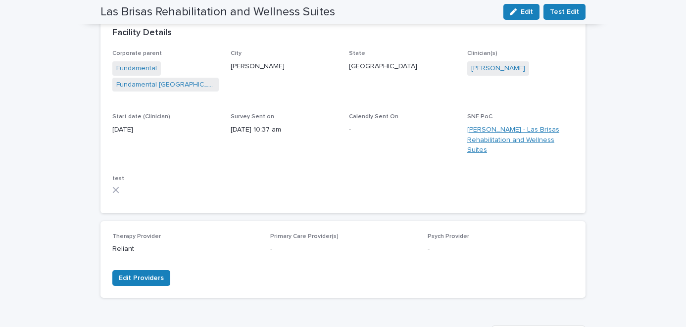
scroll to position [82, 0]
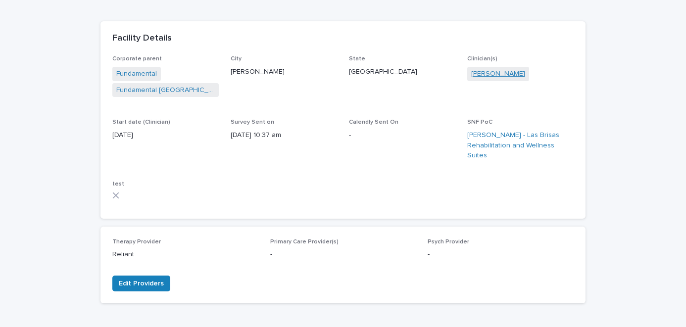
click at [486, 74] on link "[PERSON_NAME]" at bounding box center [498, 74] width 54 height 10
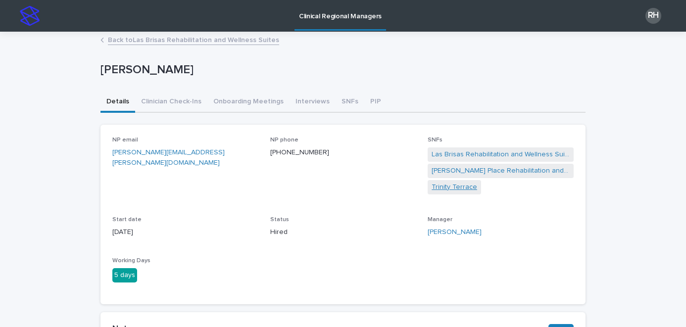
click at [448, 187] on link "Trinity Terrace" at bounding box center [455, 187] width 46 height 10
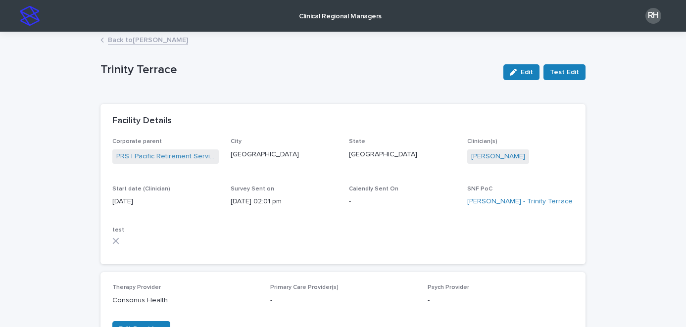
click at [313, 16] on p "Clinical Regional Managers" at bounding box center [340, 10] width 83 height 21
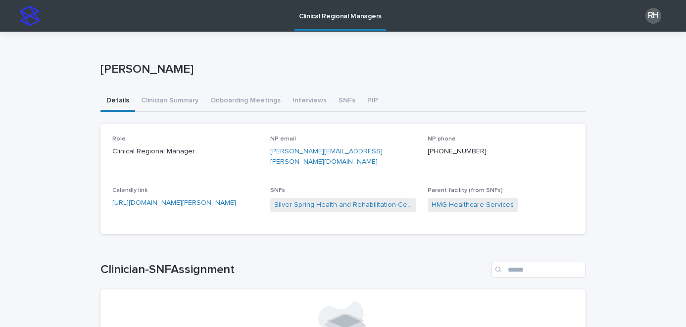
drag, startPoint x: 337, startPoint y: 101, endPoint x: 205, endPoint y: 16, distance: 157.2
click at [337, 101] on button "SNFs" at bounding box center [347, 101] width 29 height 21
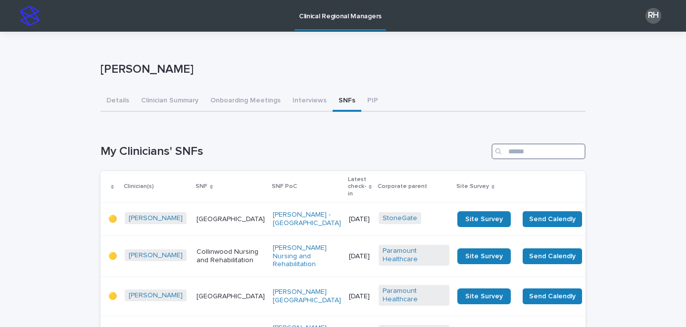
click at [516, 151] on input "Search" at bounding box center [538, 152] width 94 height 16
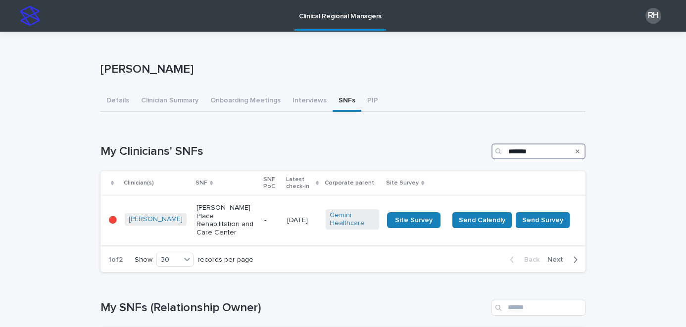
type input "*******"
click at [289, 216] on p "[DATE]" at bounding box center [302, 220] width 31 height 8
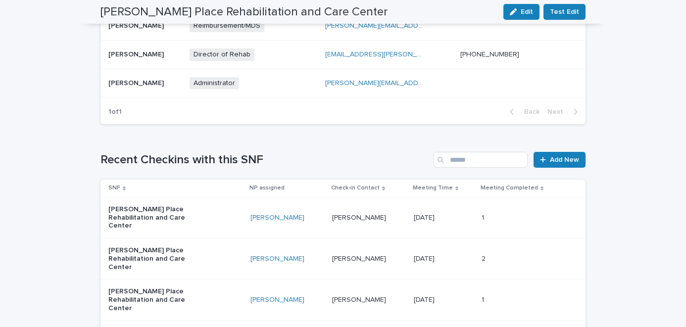
scroll to position [527, 0]
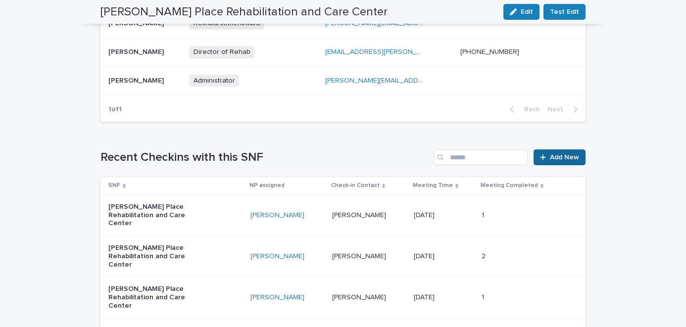
click at [562, 155] on span "Add New" at bounding box center [564, 157] width 29 height 7
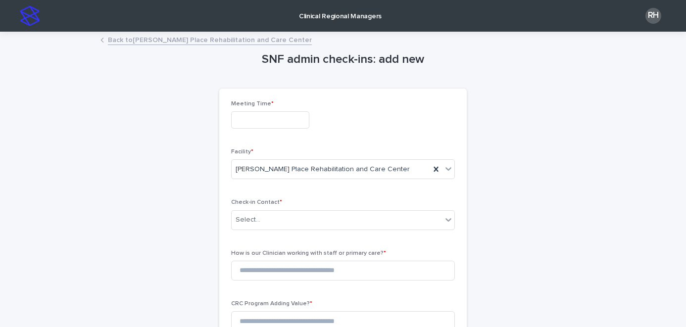
click at [265, 118] on input "text" at bounding box center [270, 119] width 78 height 17
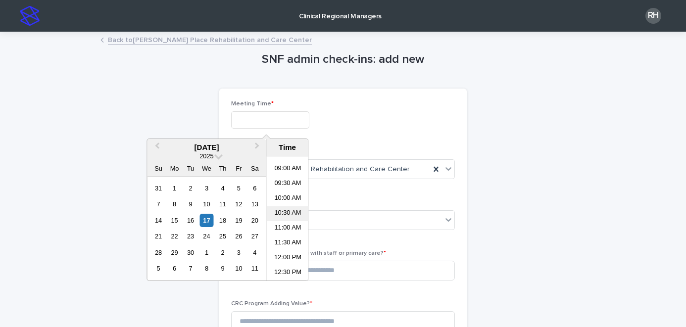
scroll to position [261, 0]
click at [286, 195] on li "10:00 AM" at bounding box center [288, 199] width 42 height 15
type input "**********"
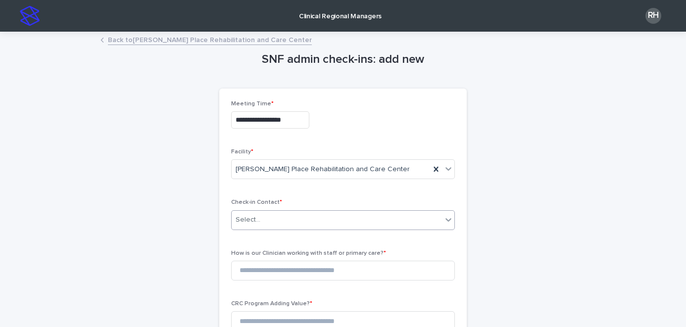
click at [281, 219] on div "Select..." at bounding box center [337, 220] width 210 height 16
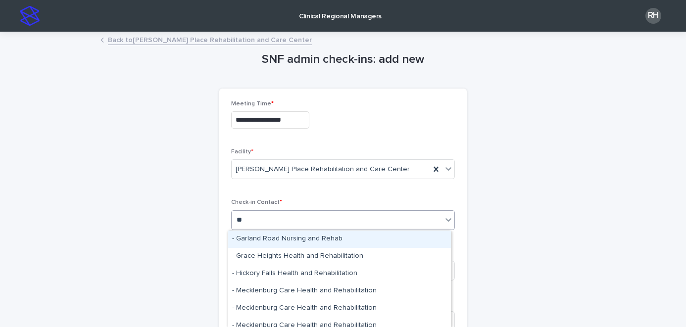
type input "***"
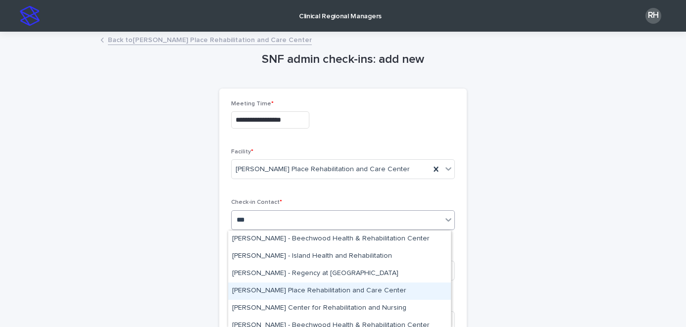
click at [283, 292] on div "[PERSON_NAME] Place Rehabilitation and Care Center" at bounding box center [339, 291] width 223 height 17
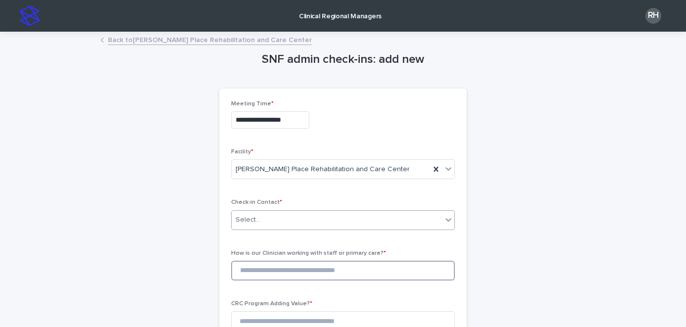
click at [263, 270] on input at bounding box center [343, 271] width 224 height 20
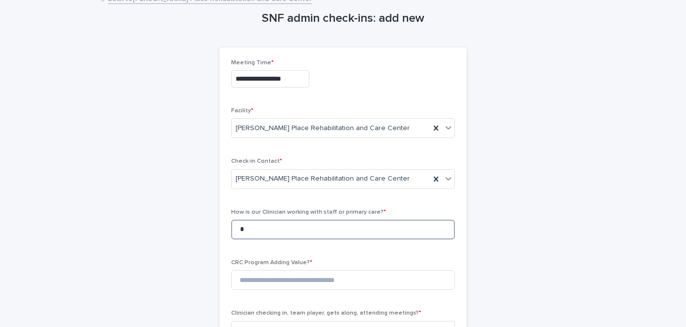
scroll to position [75, 0]
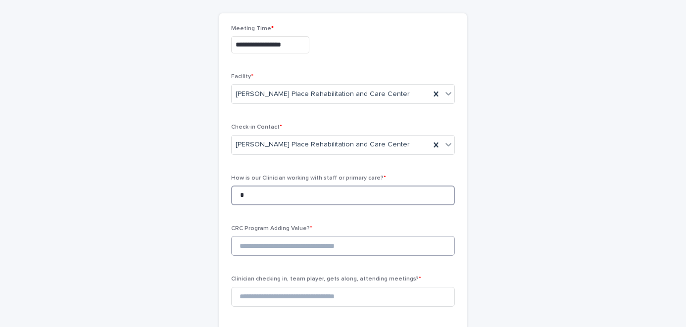
type input "*"
click at [279, 247] on input at bounding box center [343, 246] width 224 height 20
type input "*"
click at [277, 303] on input at bounding box center [343, 297] width 224 height 20
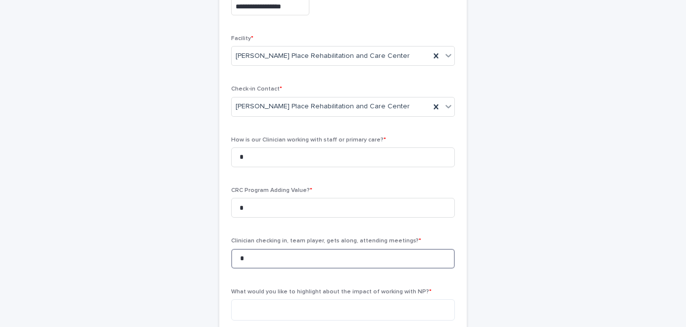
scroll to position [179, 0]
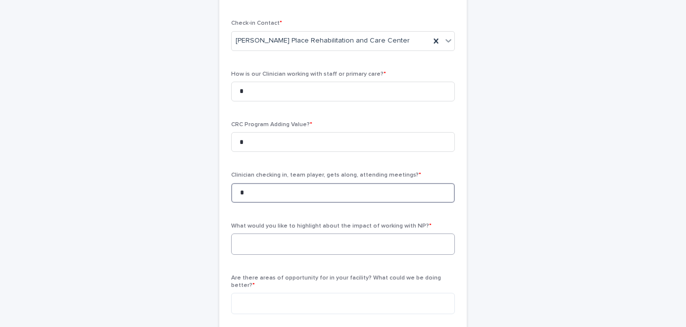
type input "*"
click at [277, 246] on textarea at bounding box center [343, 244] width 224 height 21
paste textarea "**********"
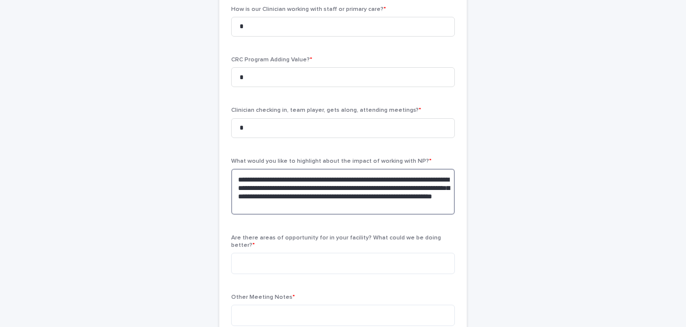
scroll to position [247, 0]
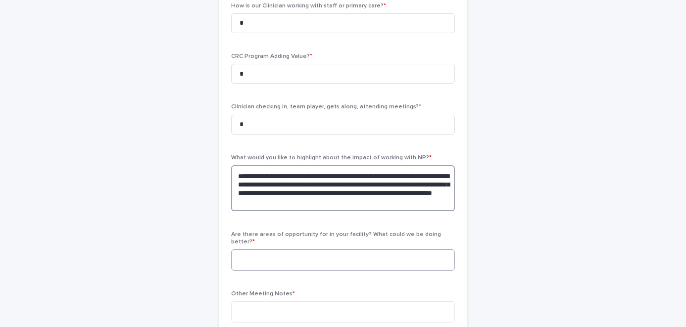
type textarea "**********"
click at [328, 251] on textarea at bounding box center [343, 259] width 224 height 21
type textarea "*"
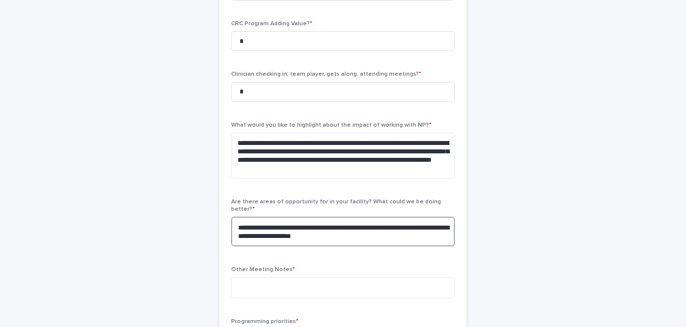
scroll to position [293, 0]
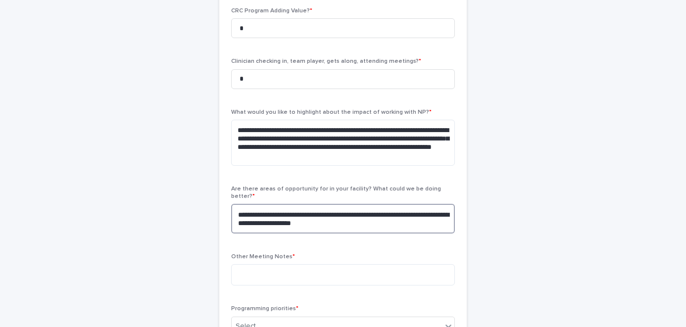
click at [246, 216] on textarea "**********" at bounding box center [343, 219] width 224 height 30
type textarea "**********"
click at [367, 264] on textarea at bounding box center [343, 274] width 224 height 21
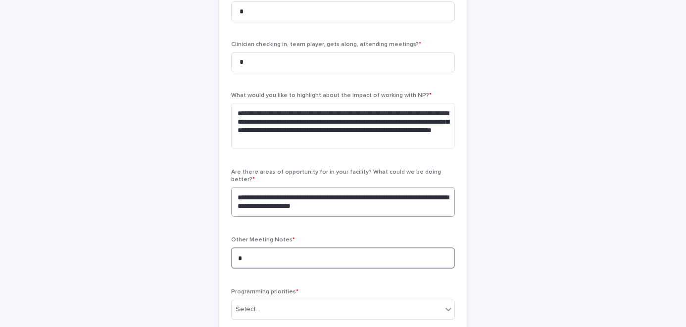
type textarea "*"
click at [354, 203] on textarea "**********" at bounding box center [343, 202] width 224 height 30
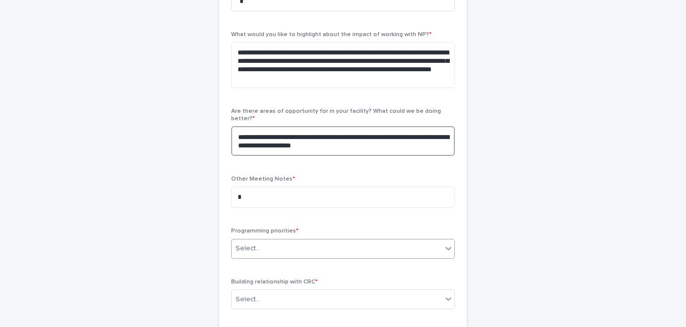
scroll to position [389, 0]
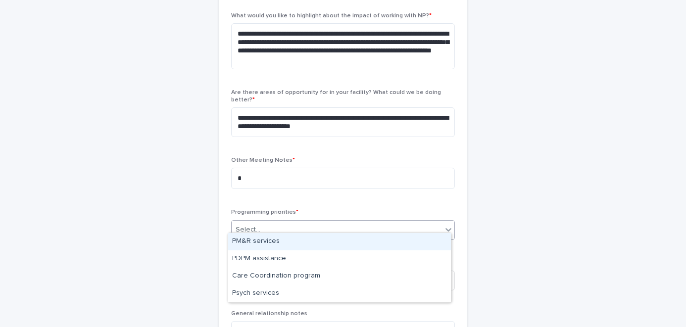
drag, startPoint x: 268, startPoint y: 218, endPoint x: 265, endPoint y: 226, distance: 7.8
click at [267, 222] on div "Select..." at bounding box center [337, 230] width 210 height 16
click at [265, 241] on div "PM&R services" at bounding box center [339, 241] width 223 height 17
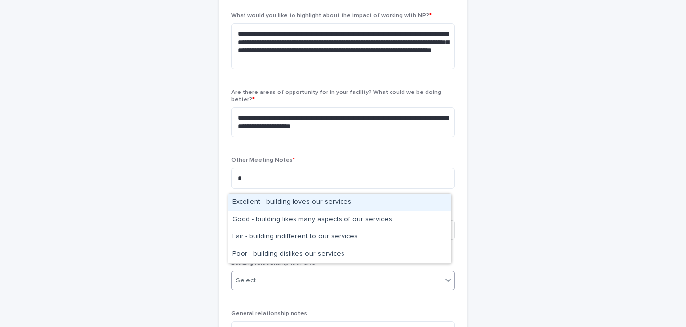
click at [262, 273] on div "Select..." at bounding box center [337, 281] width 210 height 16
click at [258, 201] on div "Excellent - building loves our services" at bounding box center [339, 202] width 223 height 17
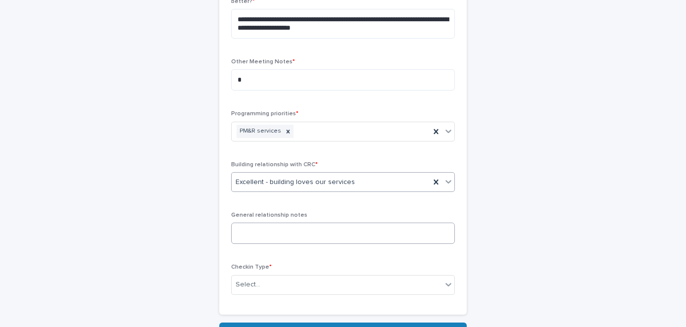
scroll to position [539, 0]
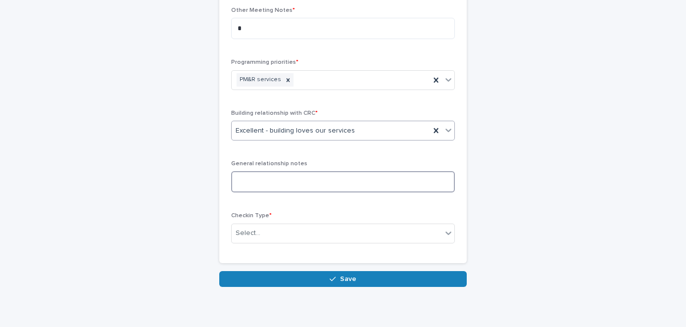
click at [250, 181] on textarea at bounding box center [343, 181] width 224 height 21
type textarea "*"
click at [250, 231] on div "Select..." at bounding box center [248, 233] width 25 height 10
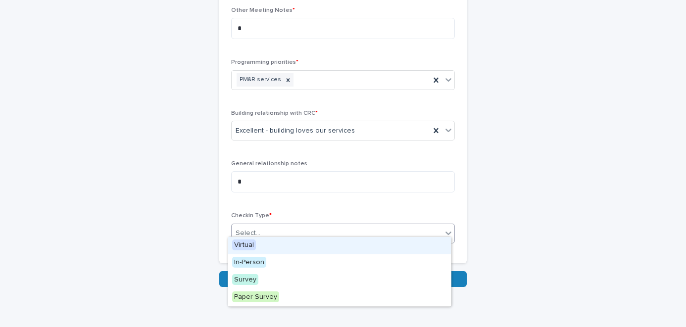
click at [264, 246] on div "Virtual" at bounding box center [339, 245] width 223 height 17
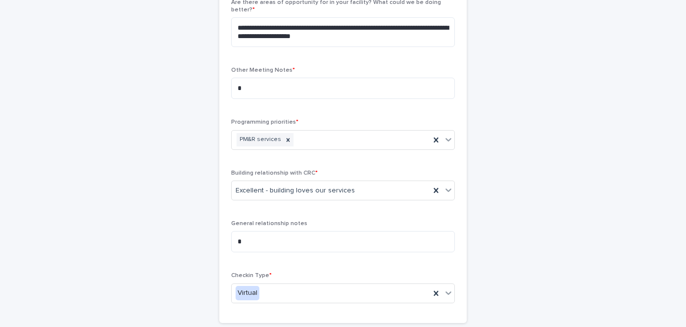
scroll to position [570, 0]
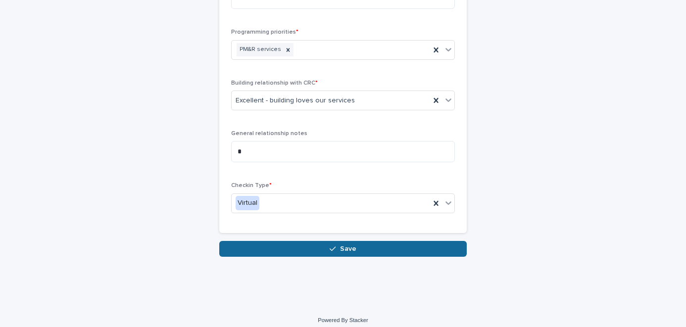
click at [438, 241] on button "Save" at bounding box center [342, 249] width 247 height 16
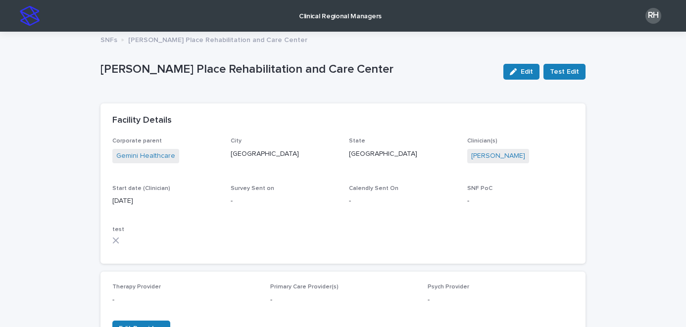
click at [330, 17] on p "Clinical Regional Managers" at bounding box center [340, 10] width 83 height 21
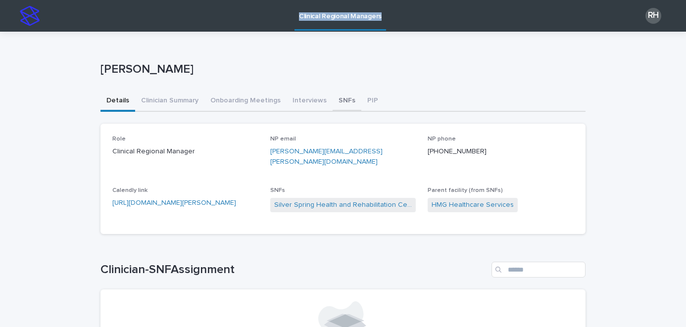
click at [337, 98] on button "SNFs" at bounding box center [347, 101] width 29 height 21
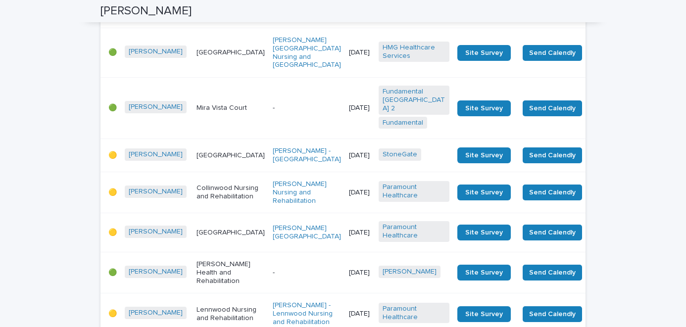
scroll to position [1715, 0]
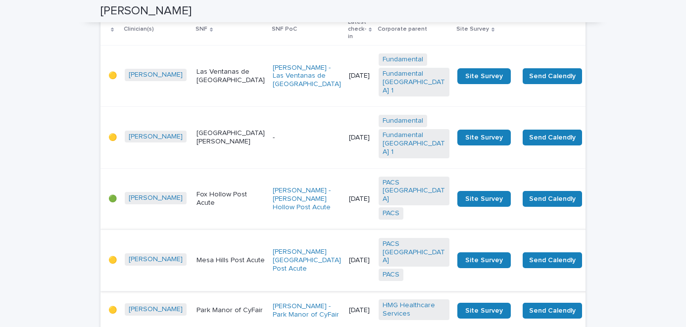
scroll to position [0, 0]
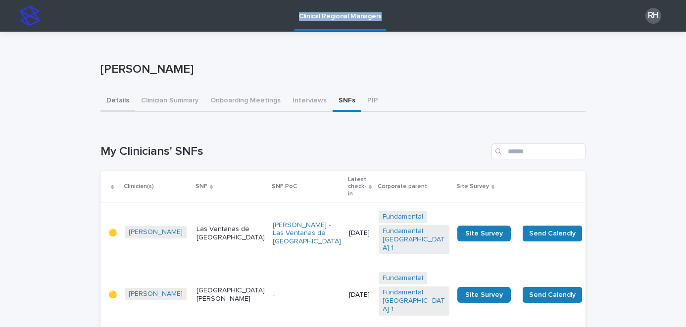
click at [123, 100] on button "Details" at bounding box center [117, 101] width 35 height 21
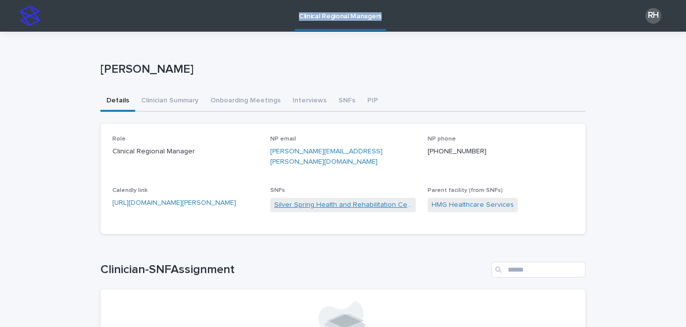
click at [293, 200] on link "Silver Spring Health and Rehabilitation Center" at bounding box center [343, 205] width 138 height 10
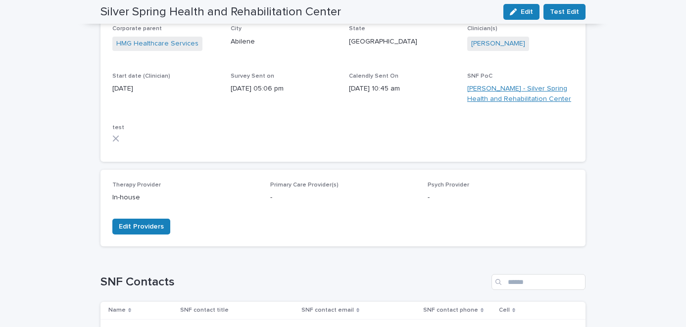
scroll to position [113, 0]
click at [509, 82] on div "SNF PoC [PERSON_NAME] - Silver Spring Health and Rehabilitation Center" at bounding box center [520, 92] width 106 height 40
click at [509, 84] on link "[PERSON_NAME] - Silver Spring Health and Rehabilitation Center" at bounding box center [520, 93] width 106 height 21
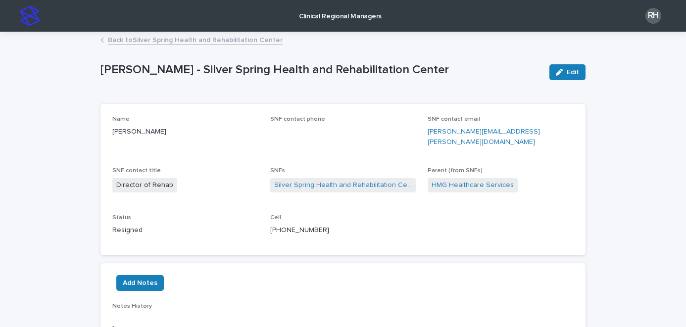
click at [204, 39] on link "Back to Silver Spring Health and Rehabilitation Center" at bounding box center [195, 39] width 175 height 11
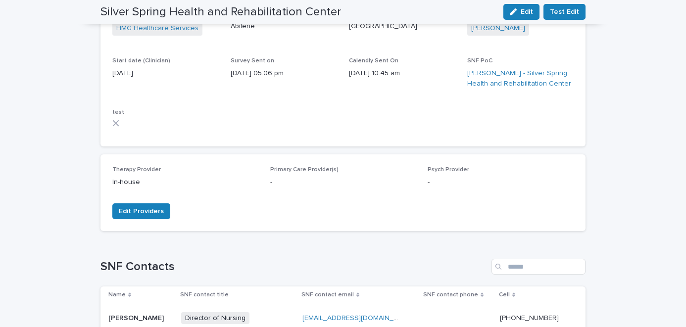
scroll to position [106, 0]
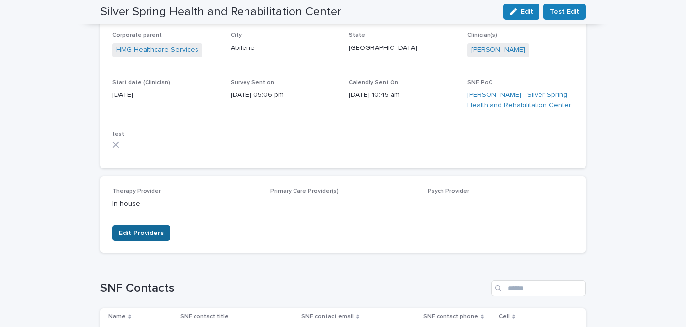
click at [158, 235] on span "Edit Providers" at bounding box center [141, 233] width 45 height 10
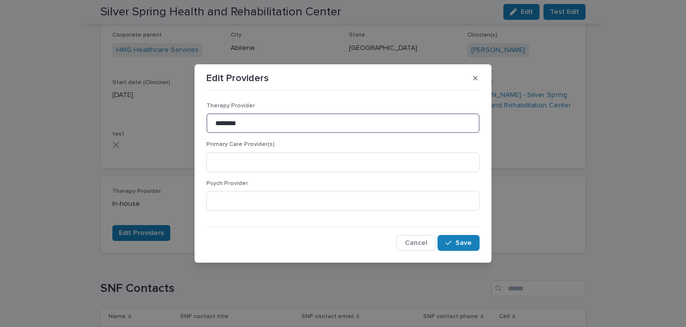
click at [264, 126] on input "********" at bounding box center [342, 123] width 273 height 20
click at [476, 79] on icon "button" at bounding box center [475, 78] width 4 height 4
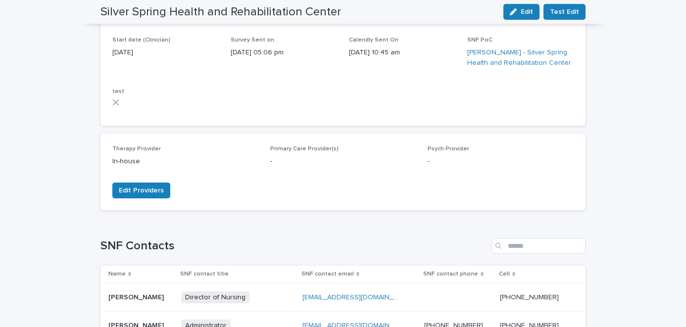
scroll to position [0, 0]
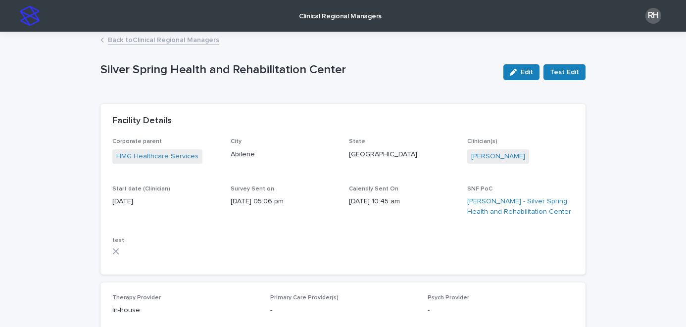
click at [159, 42] on link "Back to Clinical Regional Managers" at bounding box center [163, 39] width 111 height 11
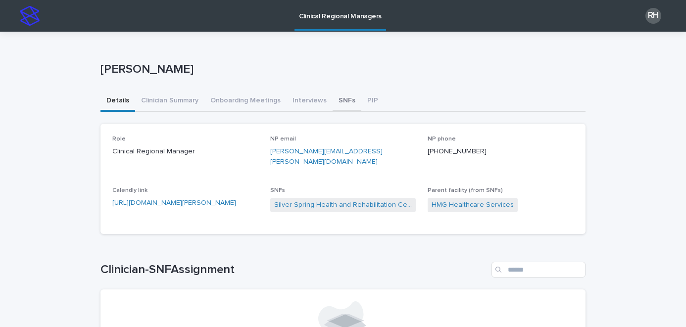
click at [344, 100] on button "SNFs" at bounding box center [347, 101] width 29 height 21
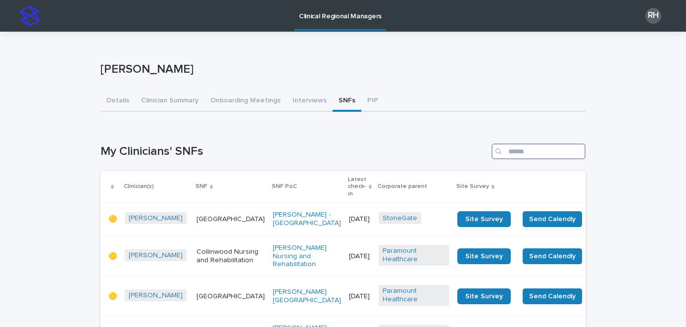
click at [537, 149] on input "Search" at bounding box center [538, 152] width 94 height 16
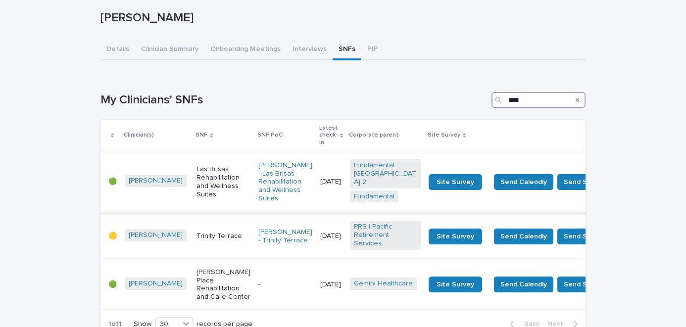
scroll to position [53, 0]
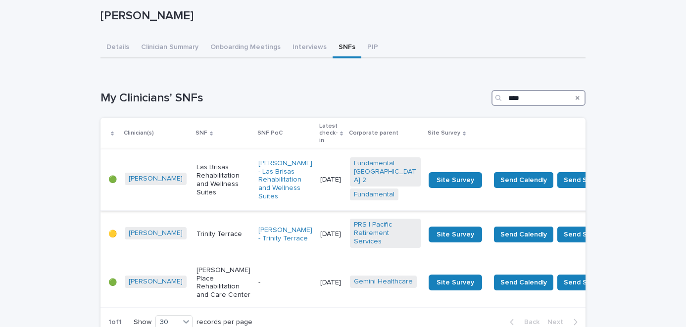
type input "****"
click at [196, 163] on p "Las Brisas Rehabilitation and Wellness Suites" at bounding box center [223, 179] width 54 height 33
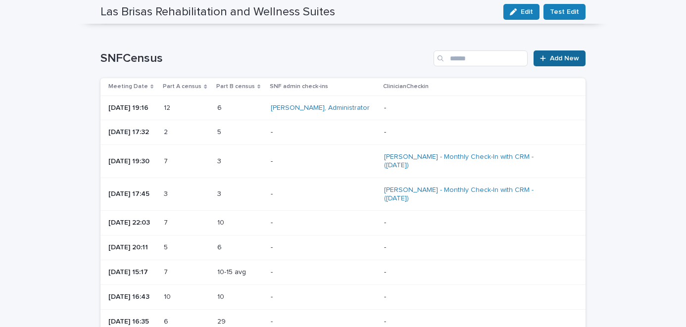
click at [552, 55] on span "Add New" at bounding box center [564, 58] width 29 height 7
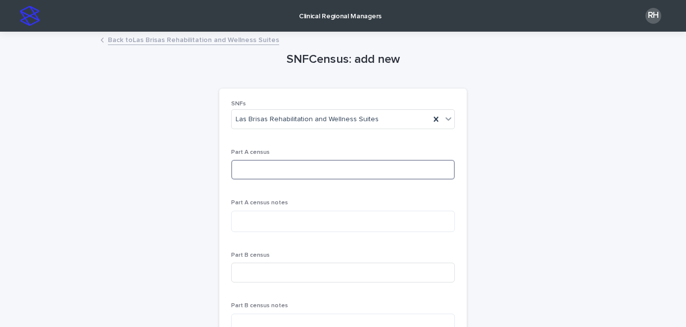
click at [266, 164] on input at bounding box center [343, 170] width 224 height 20
type input "**"
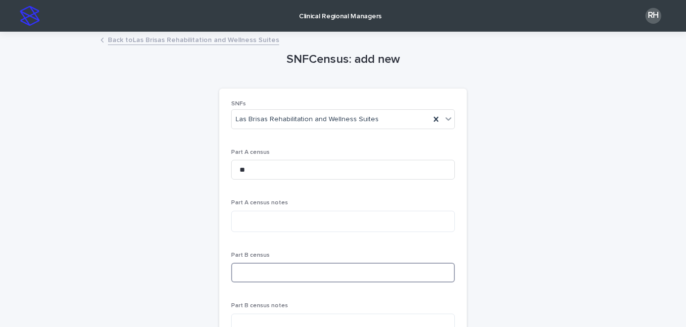
click at [291, 275] on input at bounding box center [343, 273] width 224 height 20
type input "**"
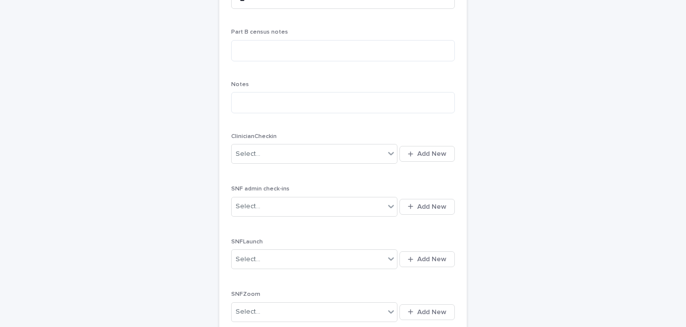
scroll to position [497, 0]
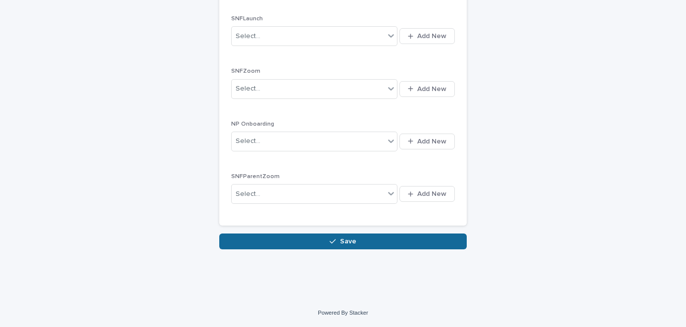
click at [438, 239] on button "Save" at bounding box center [342, 242] width 247 height 16
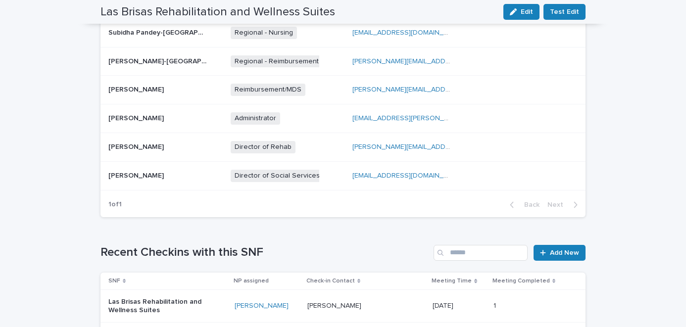
scroll to position [933, 0]
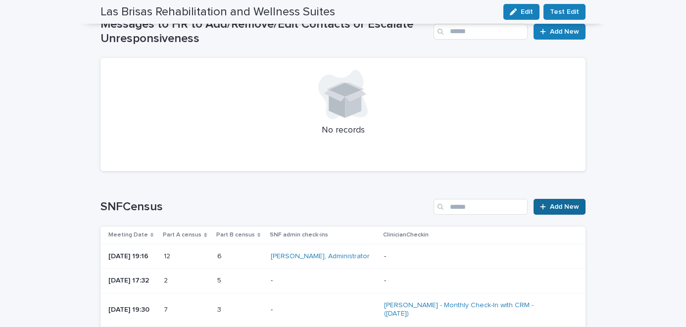
click at [554, 201] on link "Add New" at bounding box center [559, 207] width 52 height 16
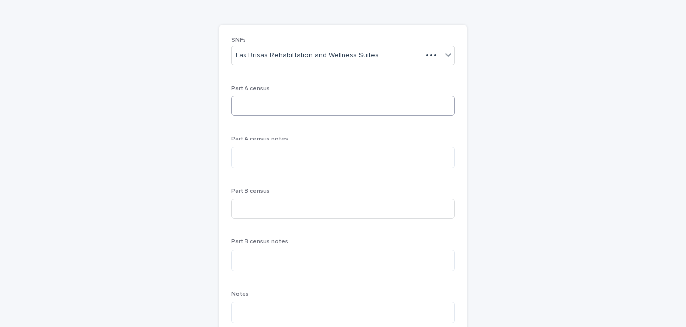
scroll to position [10, 0]
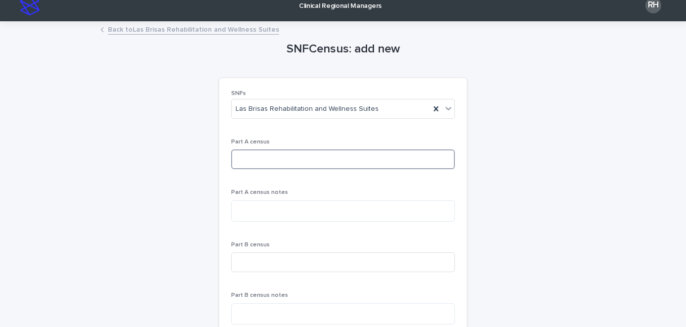
click at [295, 157] on input at bounding box center [343, 159] width 224 height 20
click at [434, 107] on icon at bounding box center [436, 108] width 4 height 5
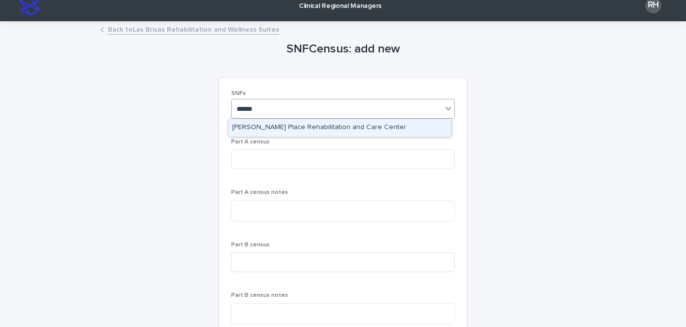
type input "*******"
click at [423, 129] on div "[PERSON_NAME] Place Rehabilitation and Care Center" at bounding box center [339, 127] width 223 height 17
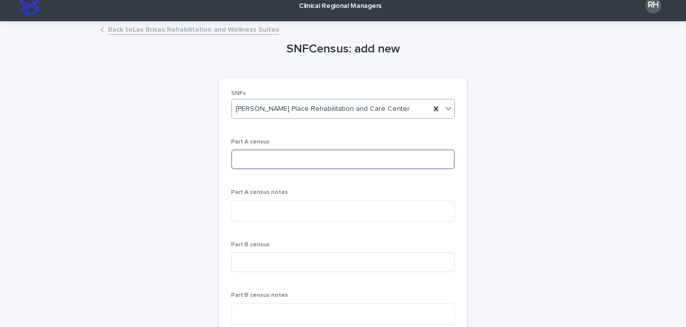
click at [362, 155] on input at bounding box center [343, 159] width 224 height 20
type input "**"
click at [349, 262] on input at bounding box center [343, 262] width 224 height 20
type input "**"
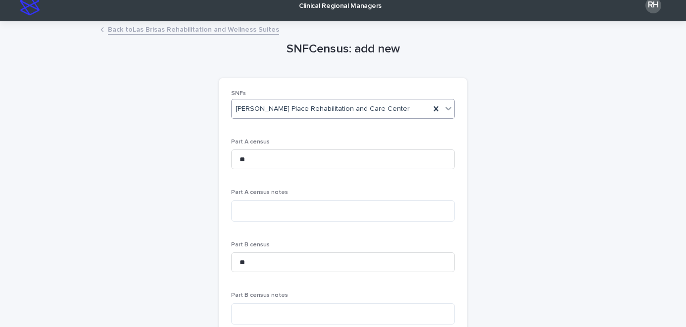
scroll to position [497, 0]
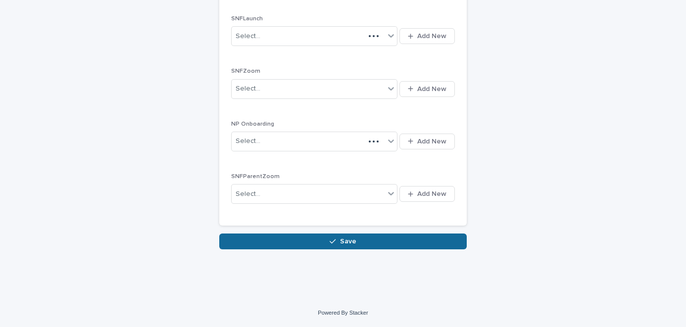
click at [459, 241] on button "Save" at bounding box center [342, 242] width 247 height 16
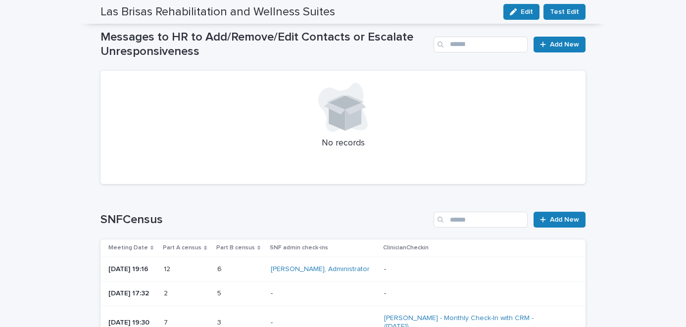
scroll to position [1042, 0]
click at [559, 216] on span "Add New" at bounding box center [564, 219] width 29 height 7
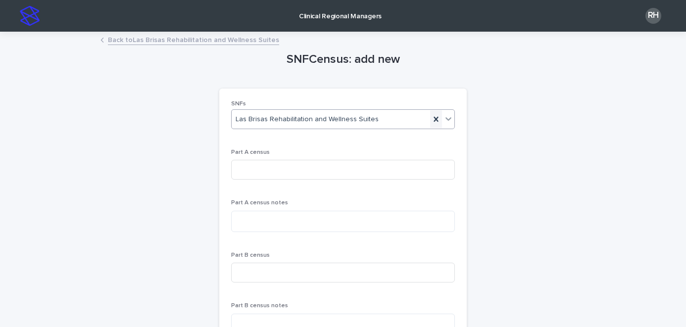
click at [431, 118] on icon at bounding box center [436, 119] width 10 height 10
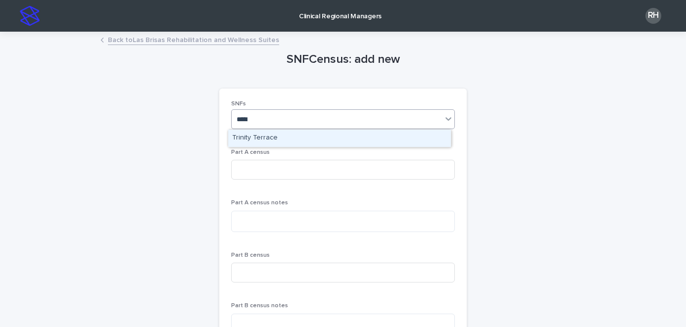
type input "******"
drag, startPoint x: 427, startPoint y: 135, endPoint x: 369, endPoint y: 162, distance: 64.2
click at [427, 135] on div "Trinity Terrace" at bounding box center [339, 138] width 223 height 17
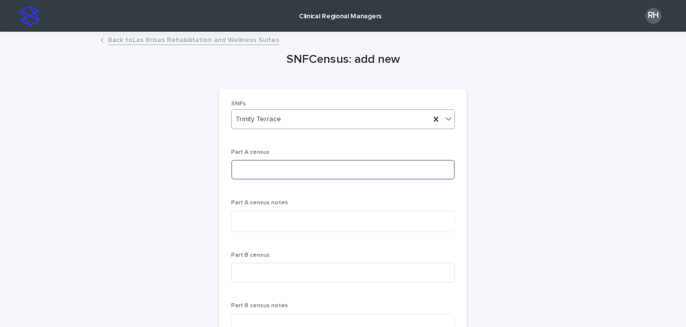
click at [300, 173] on input at bounding box center [343, 170] width 224 height 20
type input "*"
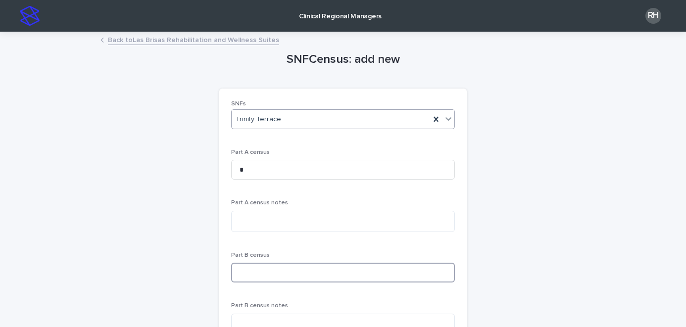
click at [266, 269] on input at bounding box center [343, 273] width 224 height 20
type input "*"
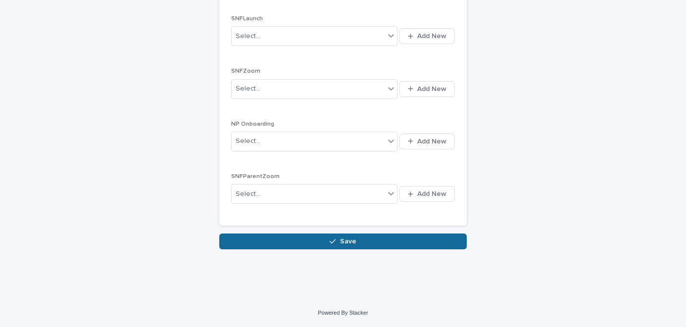
click at [416, 245] on button "Save" at bounding box center [342, 242] width 247 height 16
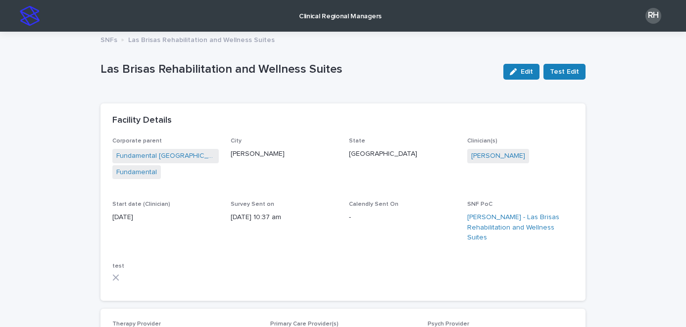
click at [308, 17] on p "Clinical Regional Managers" at bounding box center [340, 10] width 83 height 21
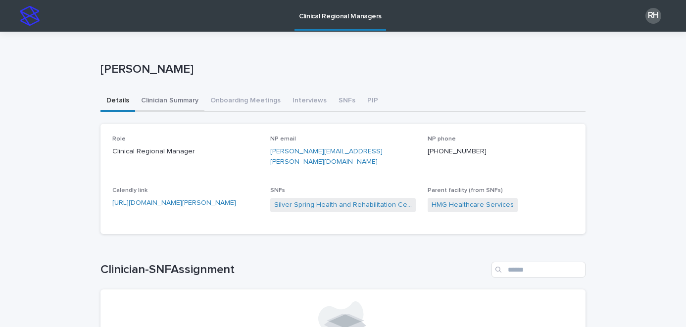
click at [179, 100] on button "Clinician Summary" at bounding box center [169, 101] width 69 height 21
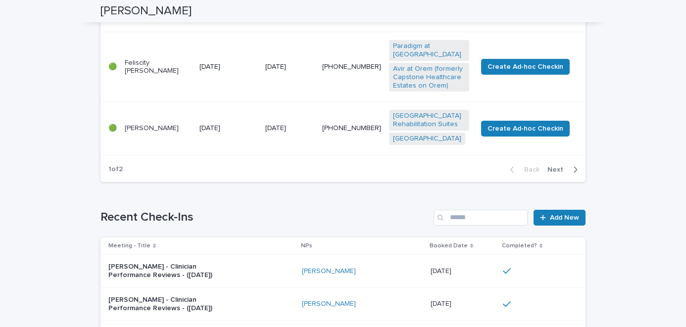
scroll to position [794, 0]
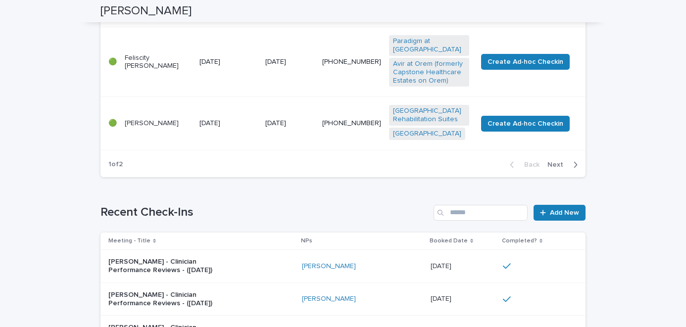
click at [314, 70] on div "[DATE]" at bounding box center [289, 62] width 49 height 16
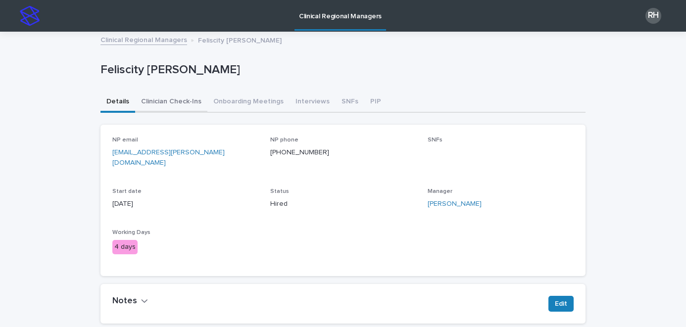
click at [190, 102] on button "Clinician Check-Ins" at bounding box center [171, 102] width 72 height 21
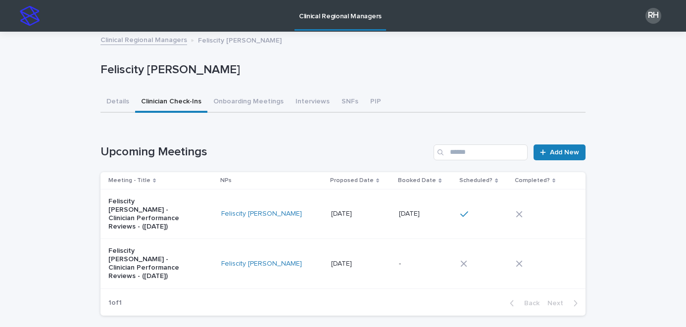
click at [160, 40] on link "Clinical Regional Managers" at bounding box center [143, 39] width 87 height 11
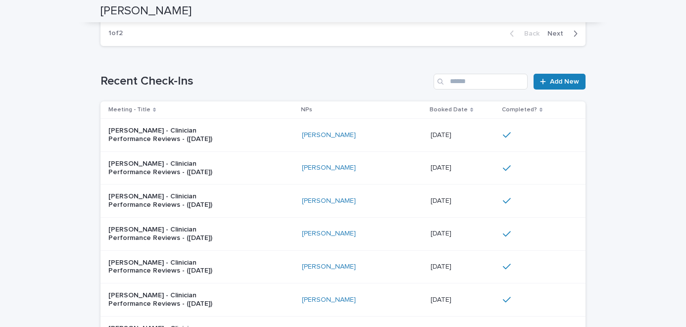
scroll to position [927, 0]
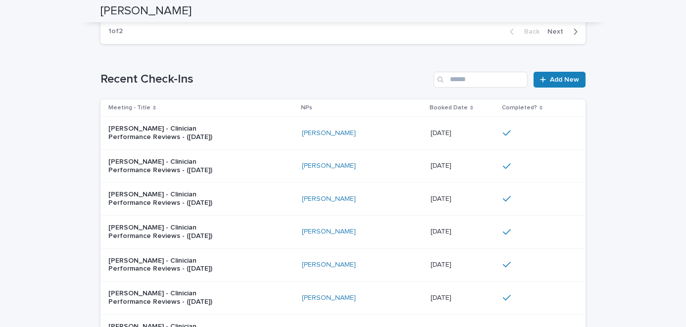
click at [556, 35] on span "Next" at bounding box center [558, 31] width 22 height 7
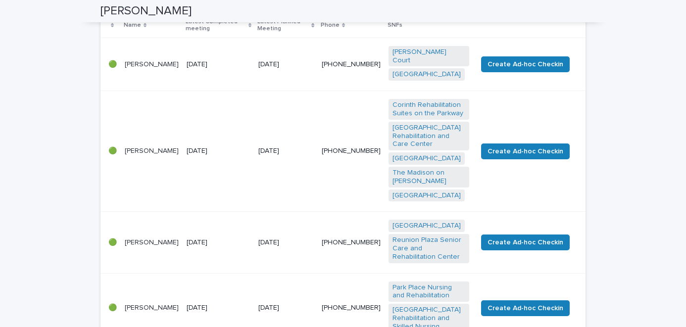
scroll to position [0, 0]
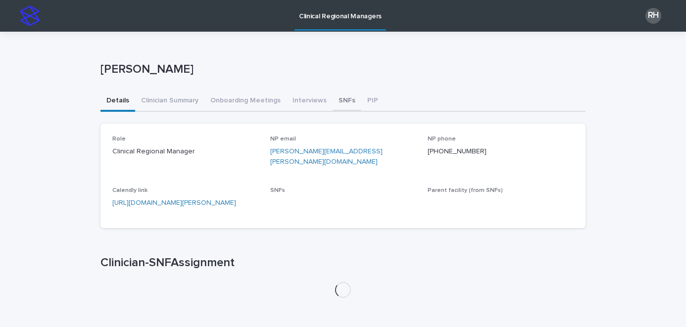
click at [338, 102] on button "SNFs" at bounding box center [347, 101] width 29 height 21
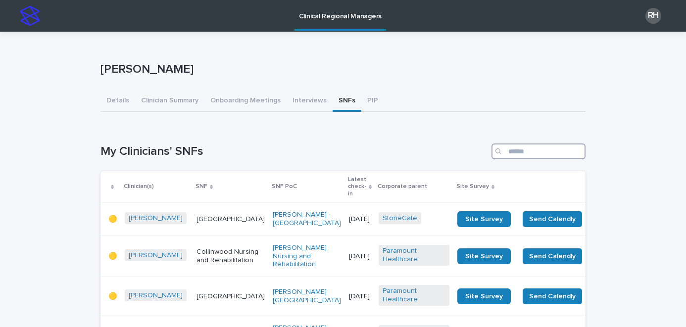
click at [546, 155] on input "Search" at bounding box center [538, 152] width 94 height 16
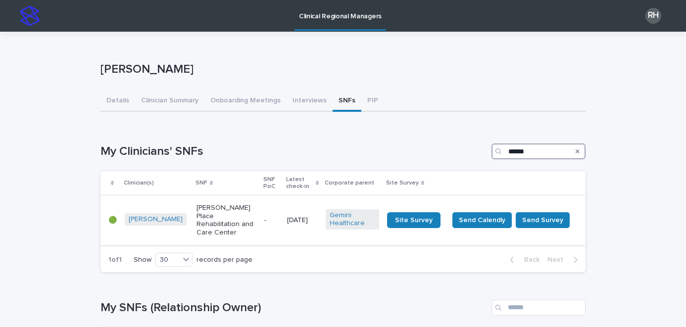
type input "******"
click at [295, 216] on p "[DATE]" at bounding box center [302, 220] width 31 height 8
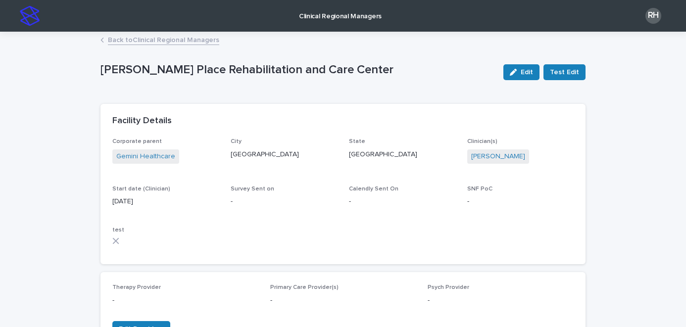
click at [187, 38] on link "Back to Clinical Regional Managers" at bounding box center [163, 39] width 111 height 11
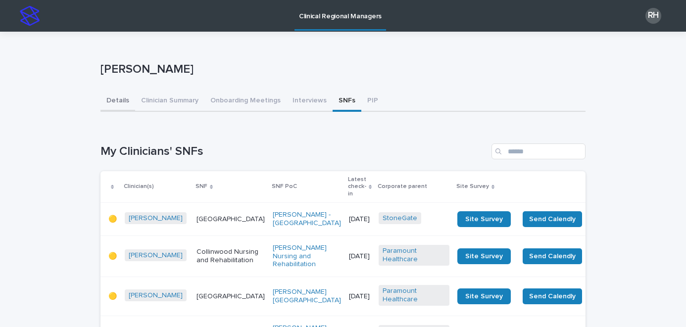
click at [113, 102] on button "Details" at bounding box center [117, 101] width 35 height 21
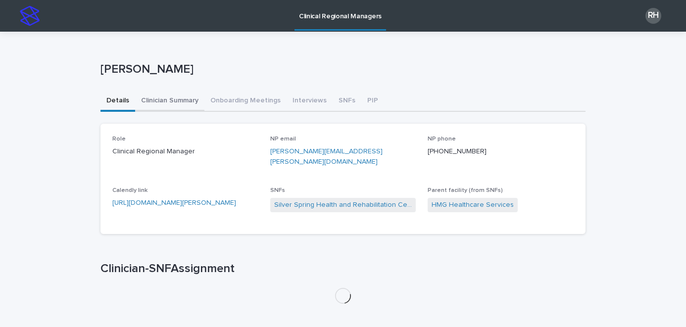
click at [169, 100] on button "Clinician Summary" at bounding box center [169, 101] width 69 height 21
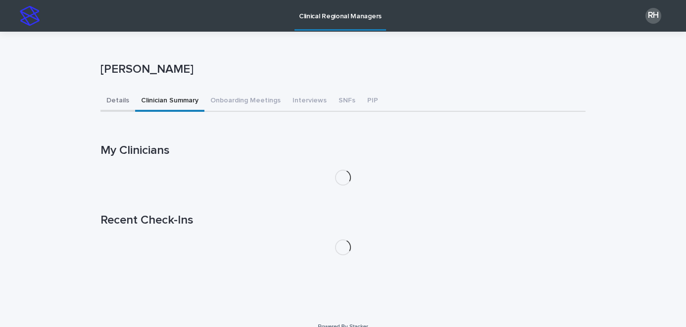
click at [116, 101] on button "Details" at bounding box center [117, 101] width 35 height 21
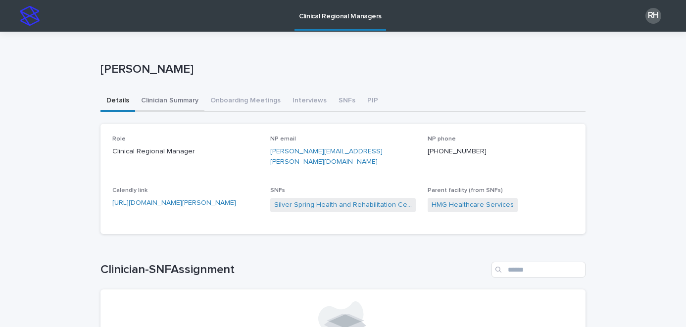
click at [161, 100] on button "Clinician Summary" at bounding box center [169, 101] width 69 height 21
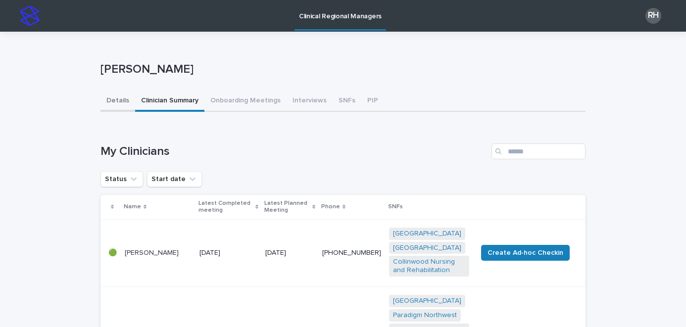
click at [116, 101] on button "Details" at bounding box center [117, 101] width 35 height 21
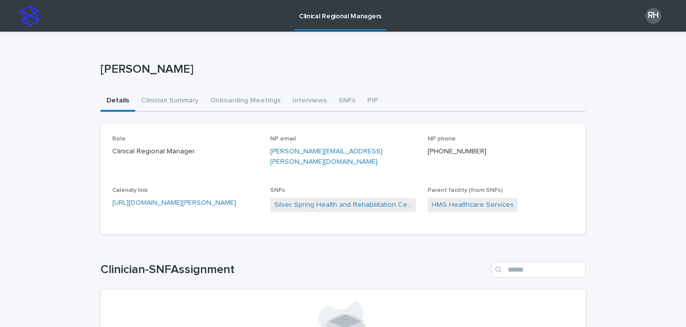
click at [116, 101] on button "Details" at bounding box center [117, 101] width 35 height 21
click at [149, 106] on button "Clinician Summary" at bounding box center [169, 101] width 69 height 21
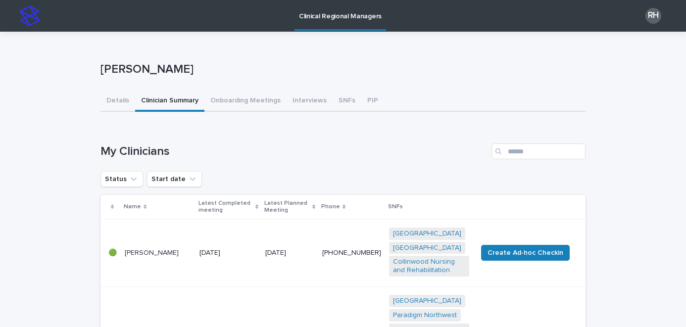
click at [240, 87] on div "[PERSON_NAME]" at bounding box center [342, 71] width 485 height 40
click at [239, 94] on button "Onboarding Meetings" at bounding box center [245, 101] width 82 height 21
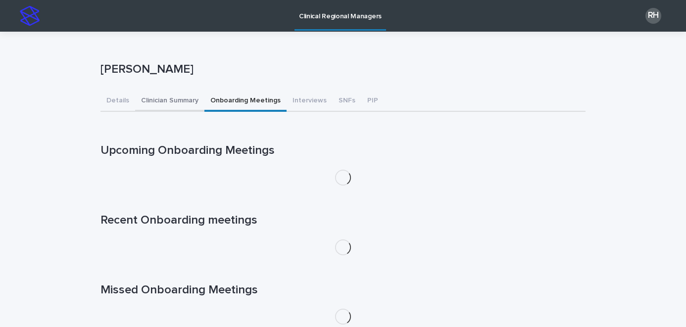
click at [162, 103] on button "Clinician Summary" at bounding box center [169, 101] width 69 height 21
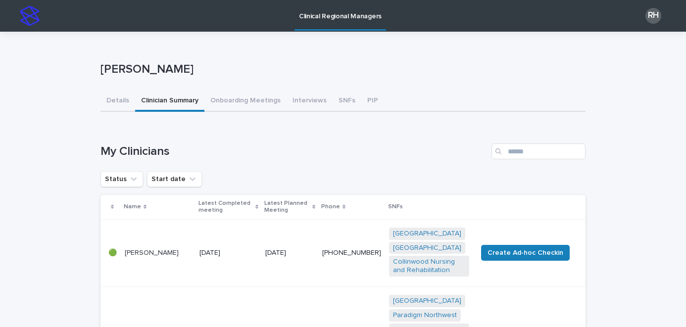
click at [350, 158] on h1 "My Clinicians" at bounding box center [293, 152] width 387 height 14
click at [531, 157] on input "Search" at bounding box center [538, 152] width 94 height 16
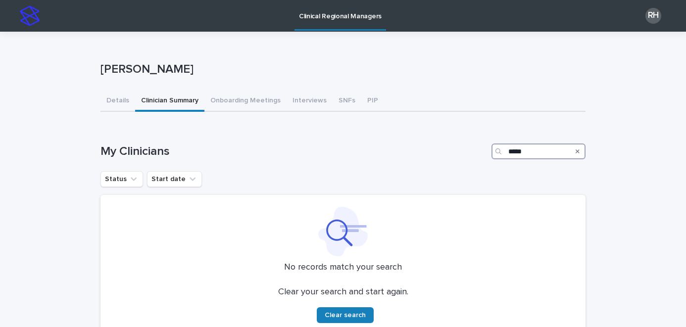
drag, startPoint x: 520, startPoint y: 150, endPoint x: 475, endPoint y: 146, distance: 45.2
click at [475, 146] on div "My Clinicians *****" at bounding box center [342, 152] width 485 height 16
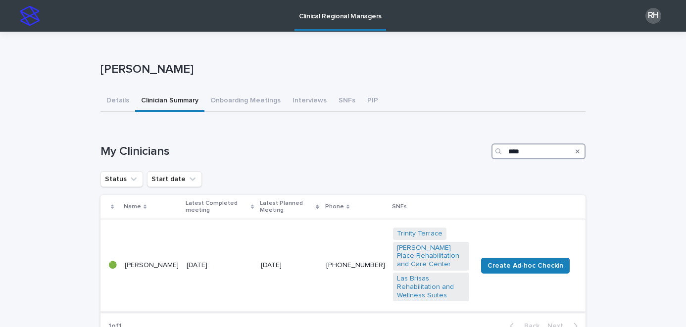
type input "****"
click at [294, 231] on td "[DATE]" at bounding box center [289, 265] width 65 height 93
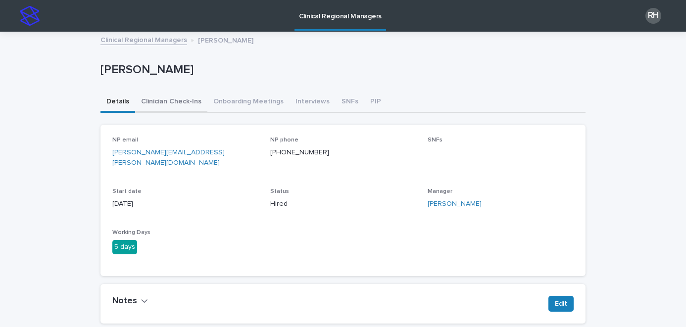
click at [185, 104] on button "Clinician Check-Ins" at bounding box center [171, 102] width 72 height 21
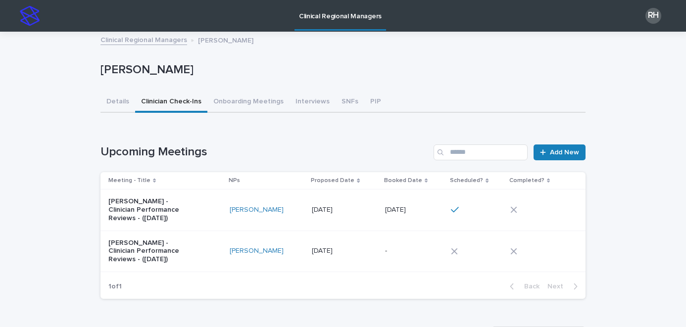
click at [312, 208] on p "[DATE]" at bounding box center [323, 209] width 23 height 10
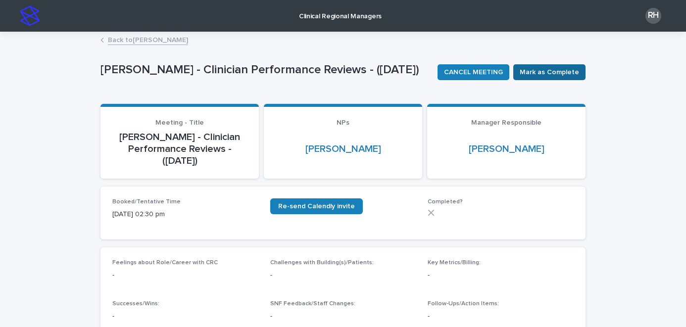
click at [546, 74] on span "Mark as Complete" at bounding box center [549, 72] width 59 height 10
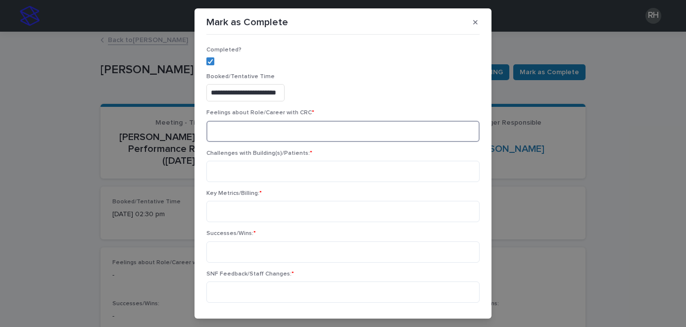
click at [277, 135] on textarea at bounding box center [342, 131] width 273 height 21
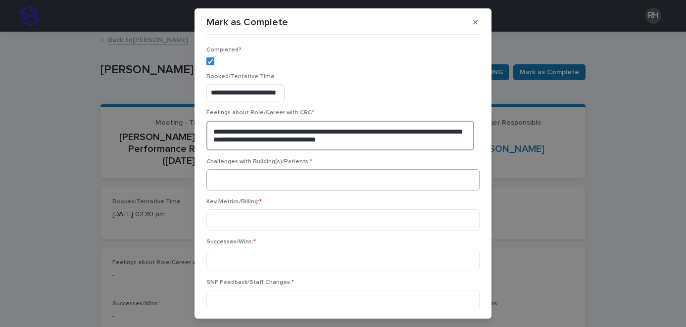
type textarea "**********"
click at [286, 183] on textarea at bounding box center [342, 179] width 273 height 21
type textarea "**********"
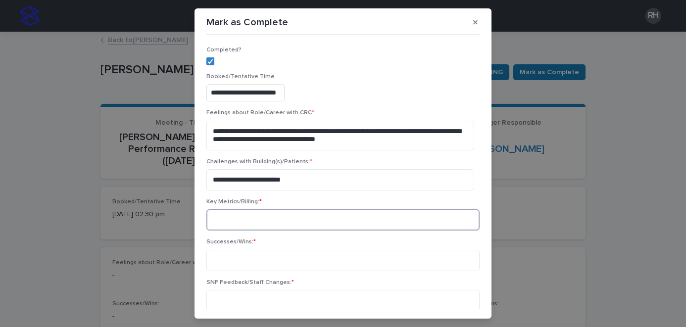
click at [286, 218] on textarea at bounding box center [342, 219] width 273 height 21
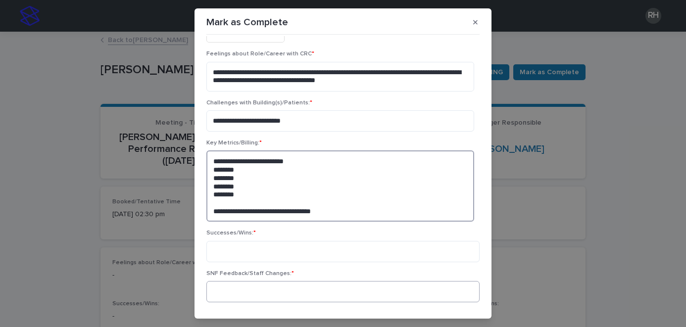
scroll to position [79, 0]
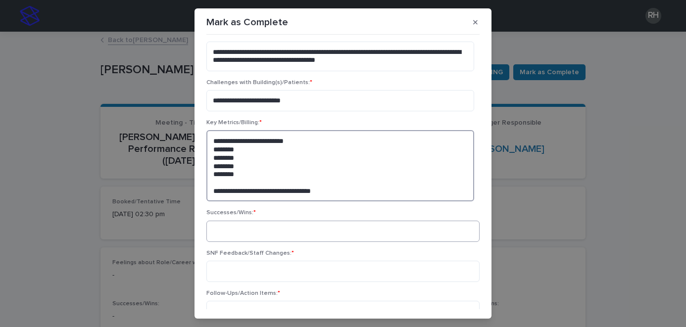
type textarea "**********"
click at [245, 231] on textarea at bounding box center [342, 231] width 273 height 21
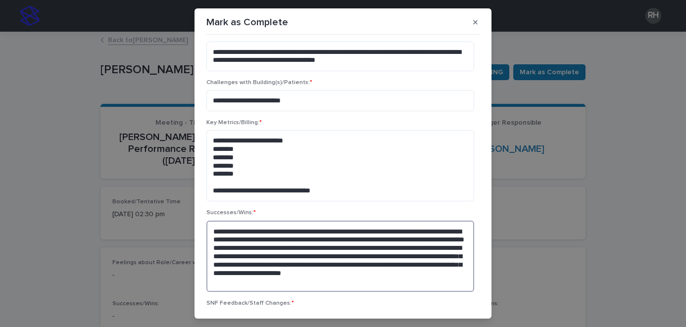
click at [438, 256] on textarea "**********" at bounding box center [340, 256] width 268 height 71
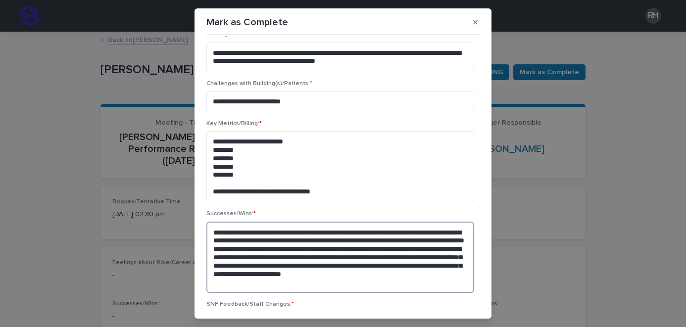
scroll to position [135, 0]
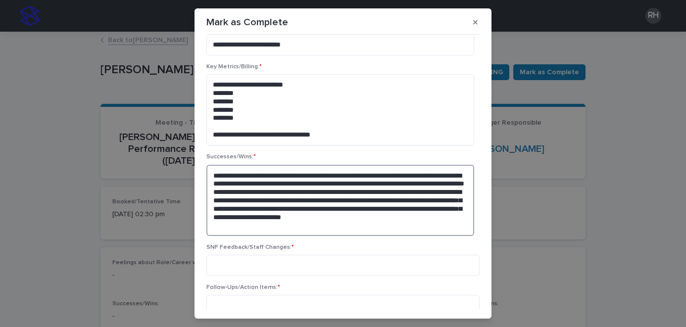
click at [450, 229] on textarea "**********" at bounding box center [340, 200] width 268 height 71
type textarea "**********"
click at [392, 263] on textarea at bounding box center [342, 265] width 273 height 21
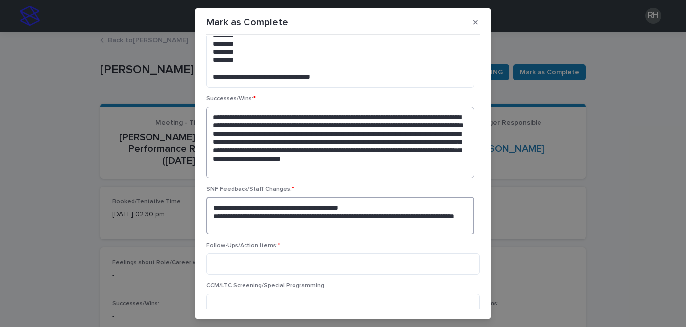
scroll to position [198, 0]
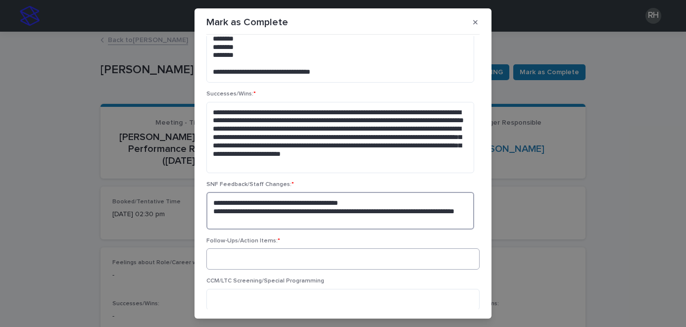
type textarea "**********"
click at [380, 262] on textarea at bounding box center [342, 258] width 273 height 21
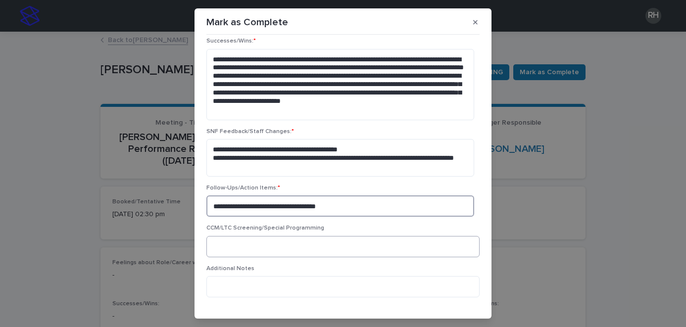
scroll to position [279, 0]
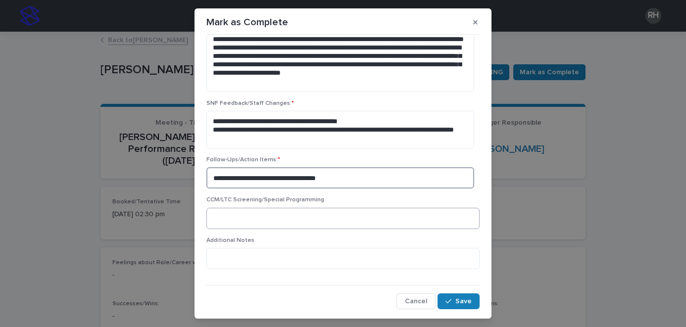
type textarea "**********"
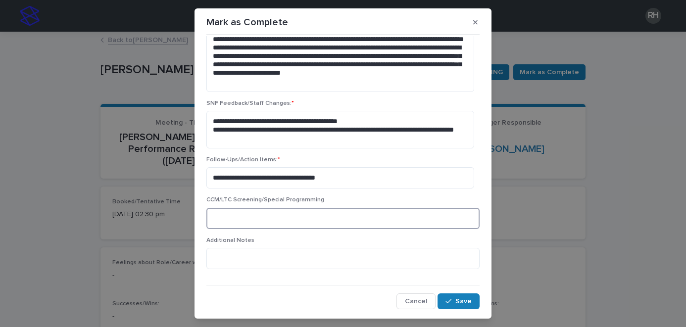
click at [329, 214] on textarea at bounding box center [342, 218] width 273 height 21
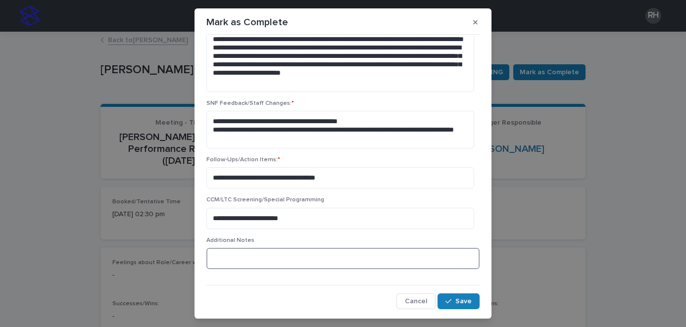
click at [280, 259] on textarea at bounding box center [342, 258] width 273 height 21
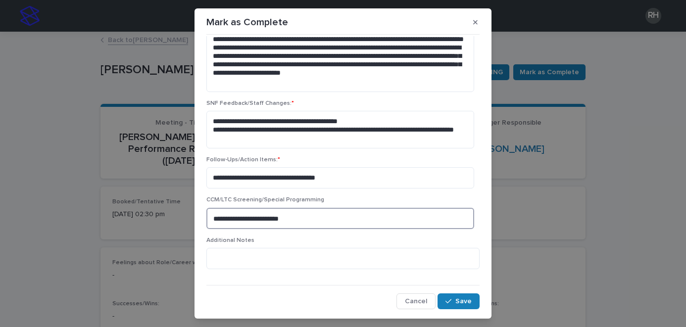
click at [299, 217] on textarea "**********" at bounding box center [340, 218] width 268 height 21
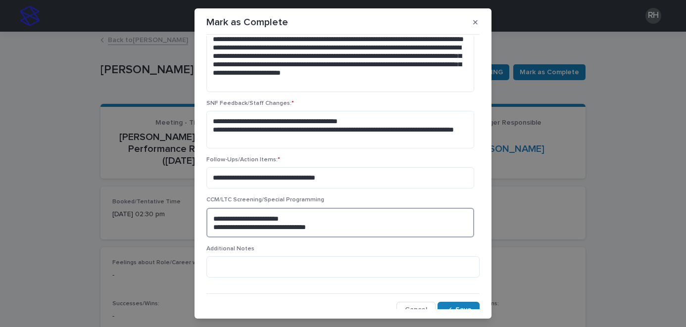
click at [297, 227] on textarea "**********" at bounding box center [340, 223] width 268 height 30
click at [323, 225] on textarea "**********" at bounding box center [340, 223] width 268 height 30
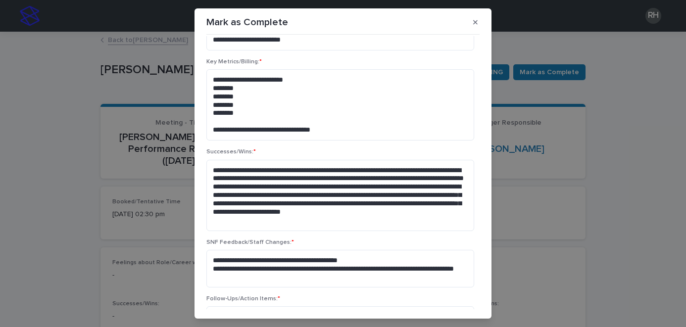
scroll to position [288, 0]
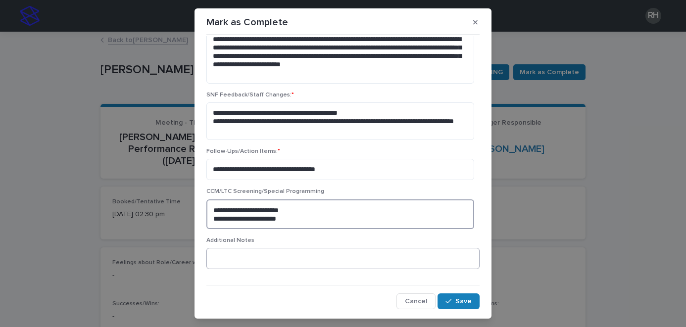
type textarea "**********"
click at [361, 261] on textarea at bounding box center [342, 258] width 273 height 21
type textarea "*"
click at [459, 297] on button "Save" at bounding box center [458, 301] width 42 height 16
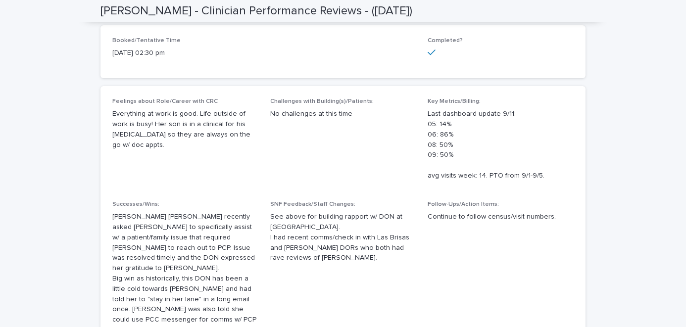
scroll to position [0, 0]
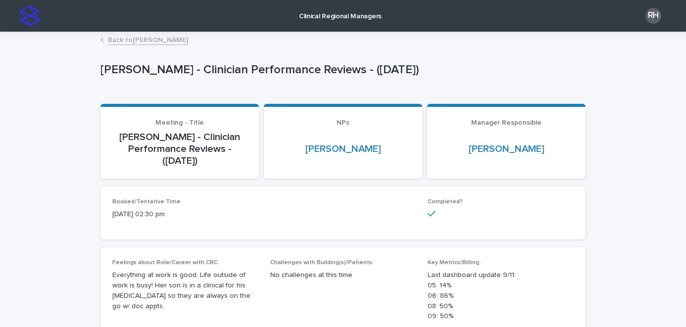
click at [140, 42] on link "Back to Elida Holt" at bounding box center [148, 39] width 80 height 11
